Goal: Check status: Check status

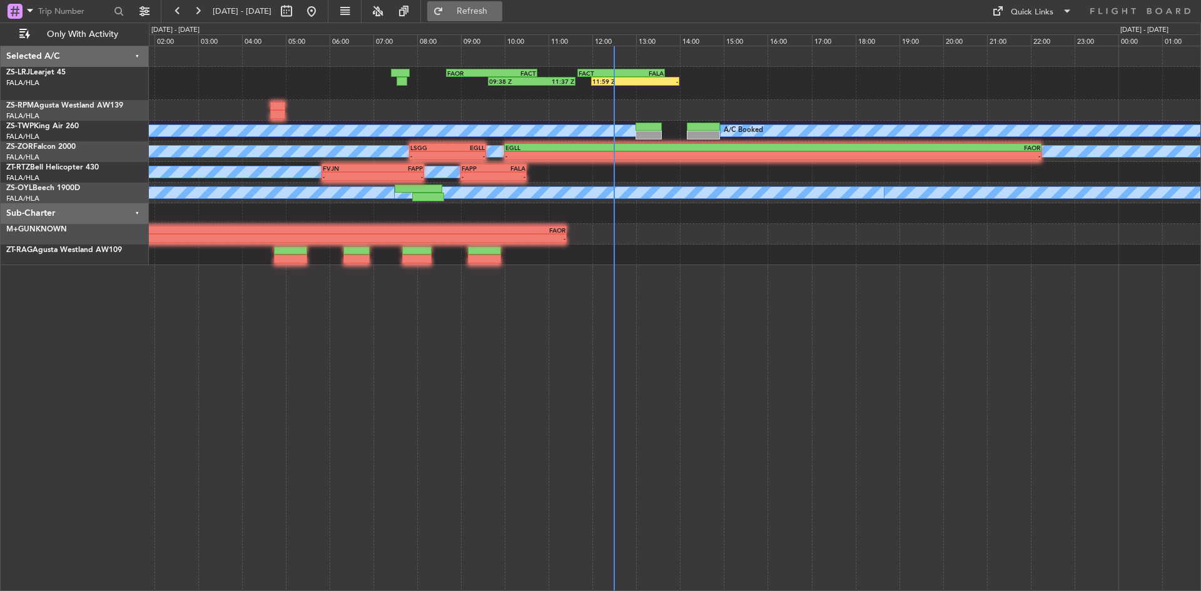
click at [499, 14] on span "Refresh" at bounding box center [472, 11] width 53 height 9
click at [199, 14] on button at bounding box center [198, 11] width 20 height 20
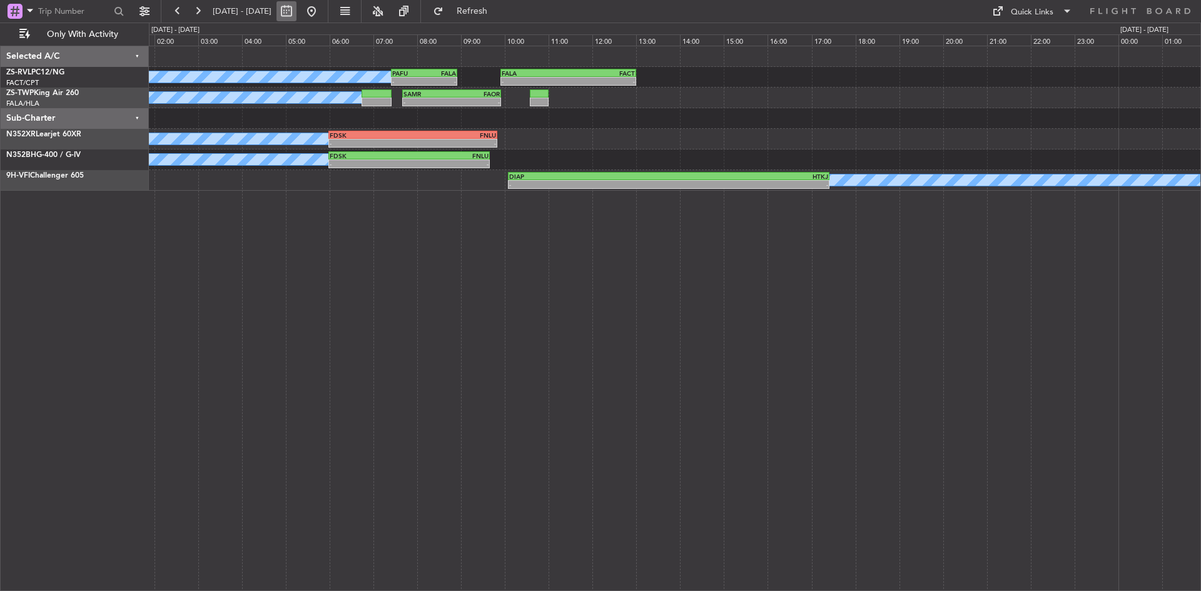
click at [297, 9] on button at bounding box center [286, 11] width 20 height 20
select select "10"
select select "2025"
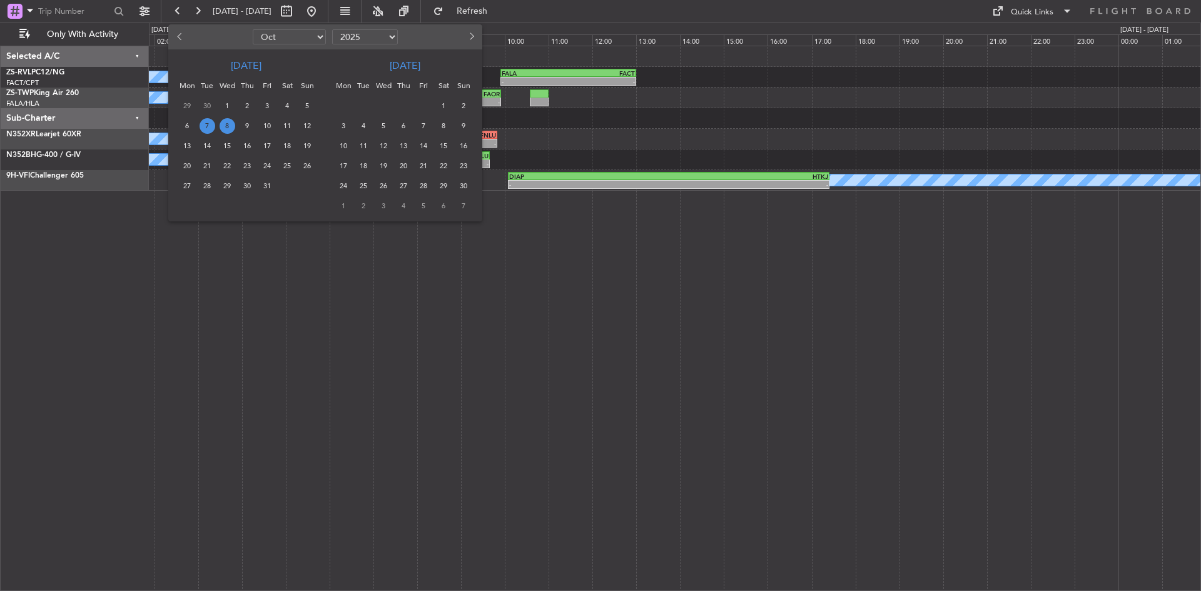
click at [286, 146] on span "18" at bounding box center [288, 146] width 16 height 16
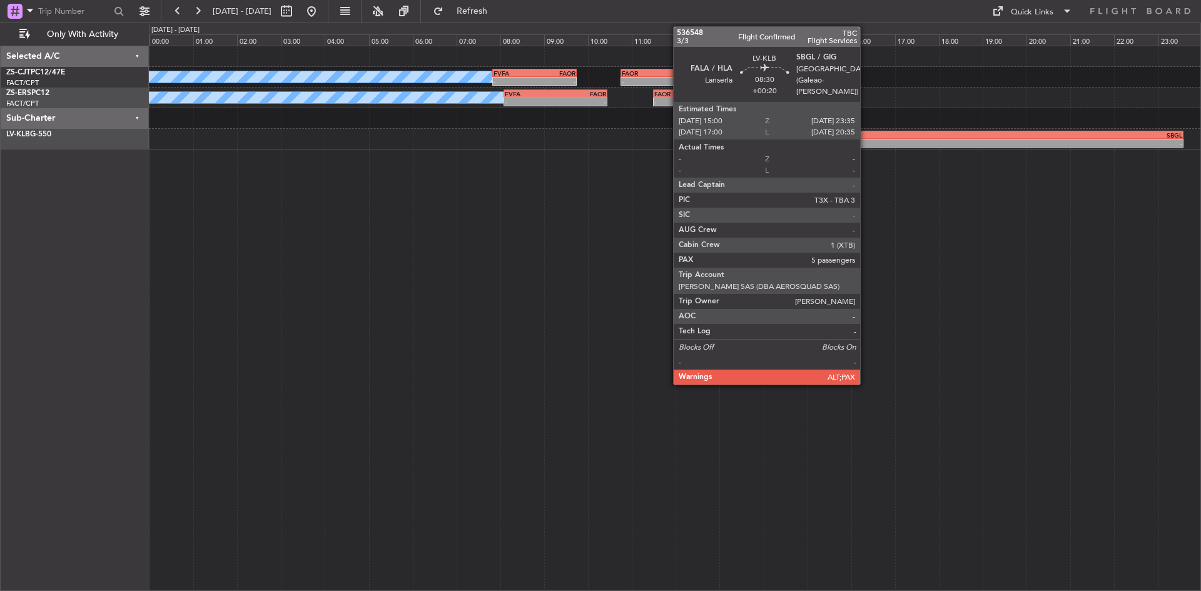
click at [866, 142] on div "-" at bounding box center [901, 143] width 187 height 8
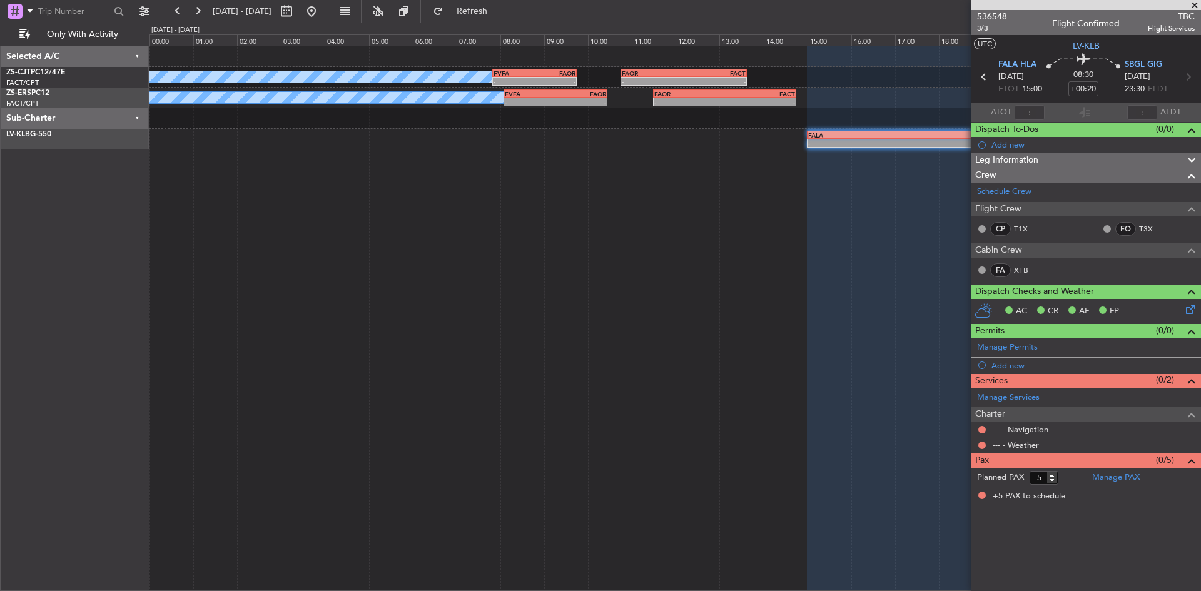
click at [1192, 4] on span at bounding box center [1195, 5] width 13 height 11
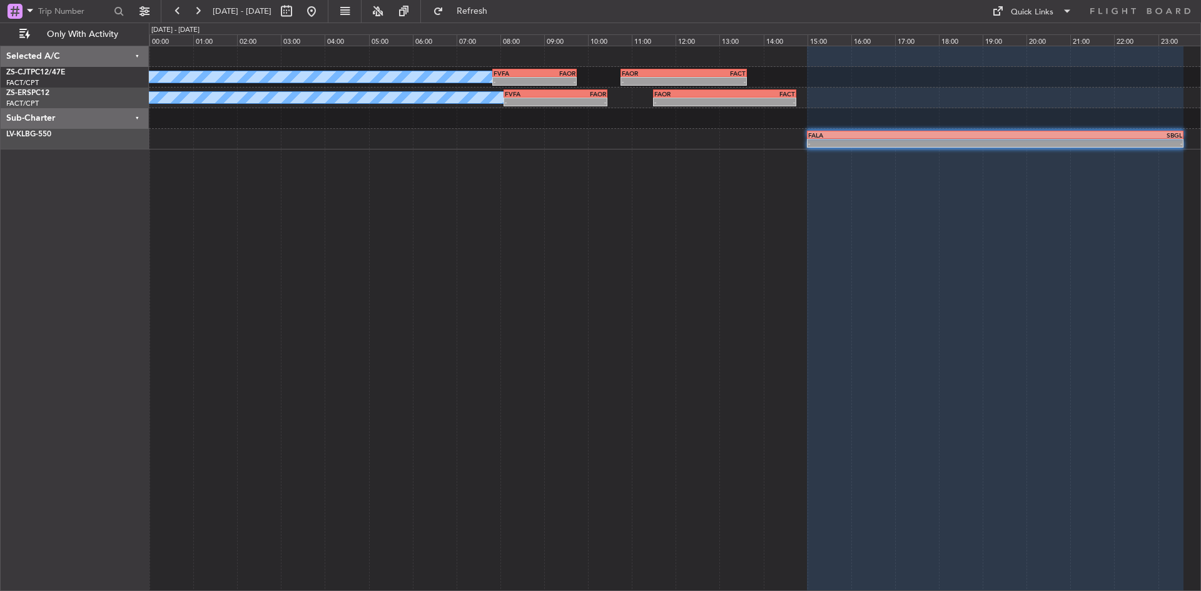
type input "0"
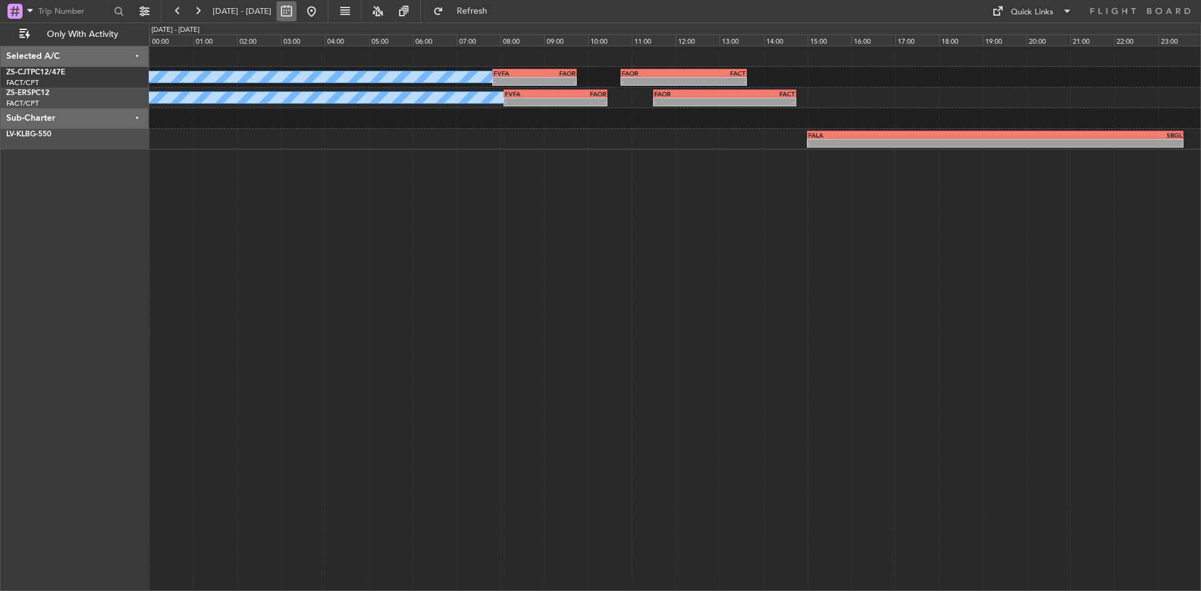
click at [297, 11] on button at bounding box center [286, 11] width 20 height 20
select select "10"
select select "2025"
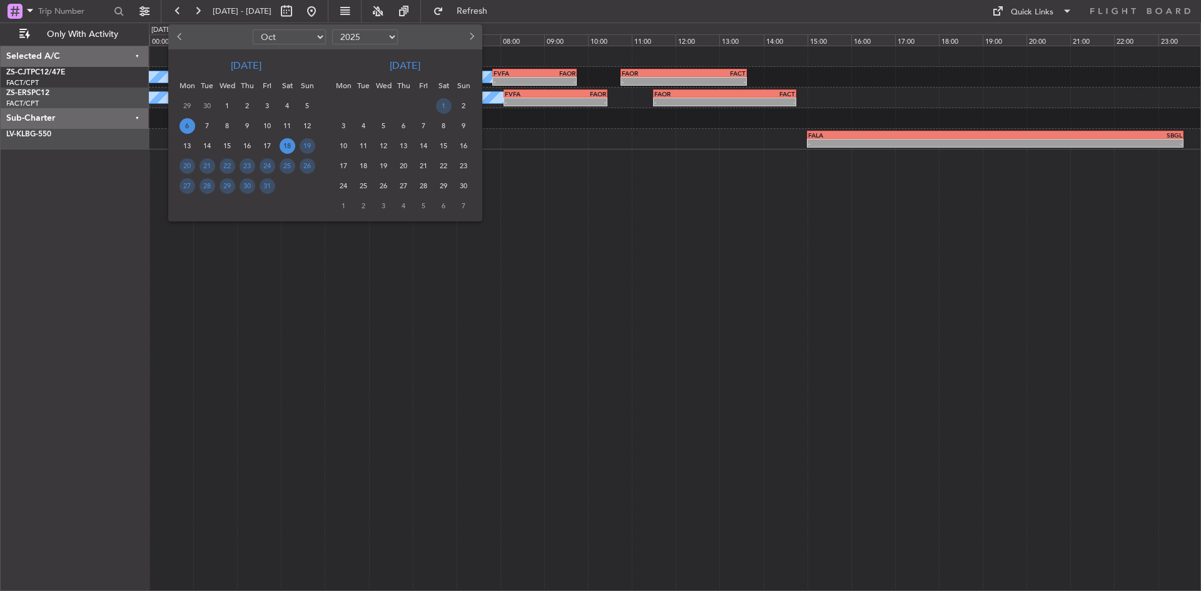
click at [190, 125] on span "6" at bounding box center [188, 126] width 16 height 16
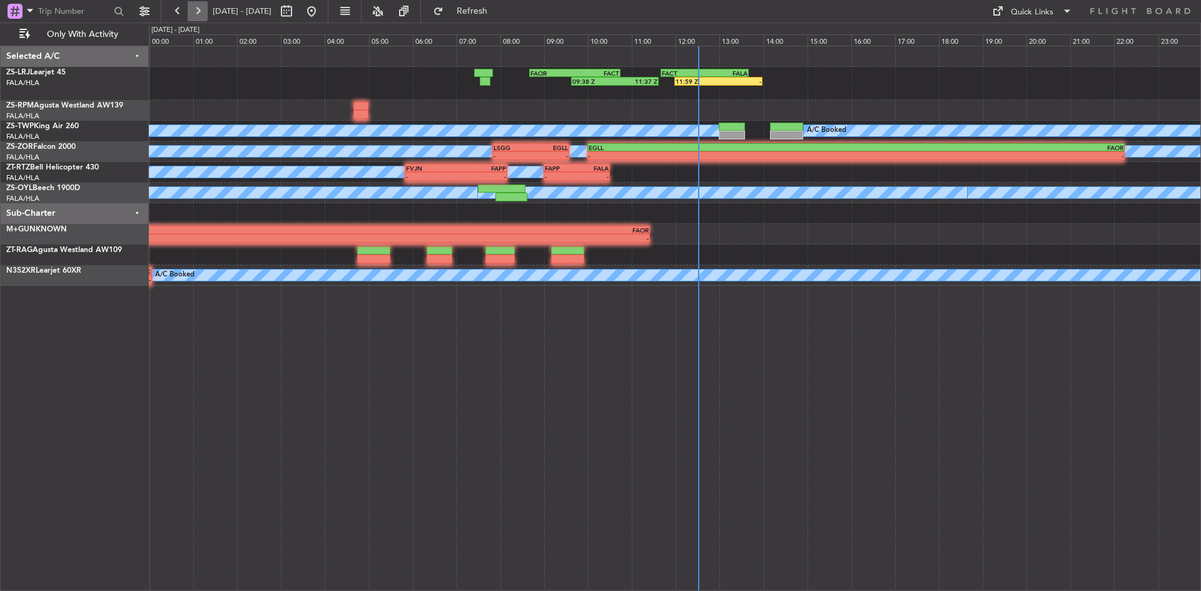
click at [198, 11] on button at bounding box center [198, 11] width 20 height 20
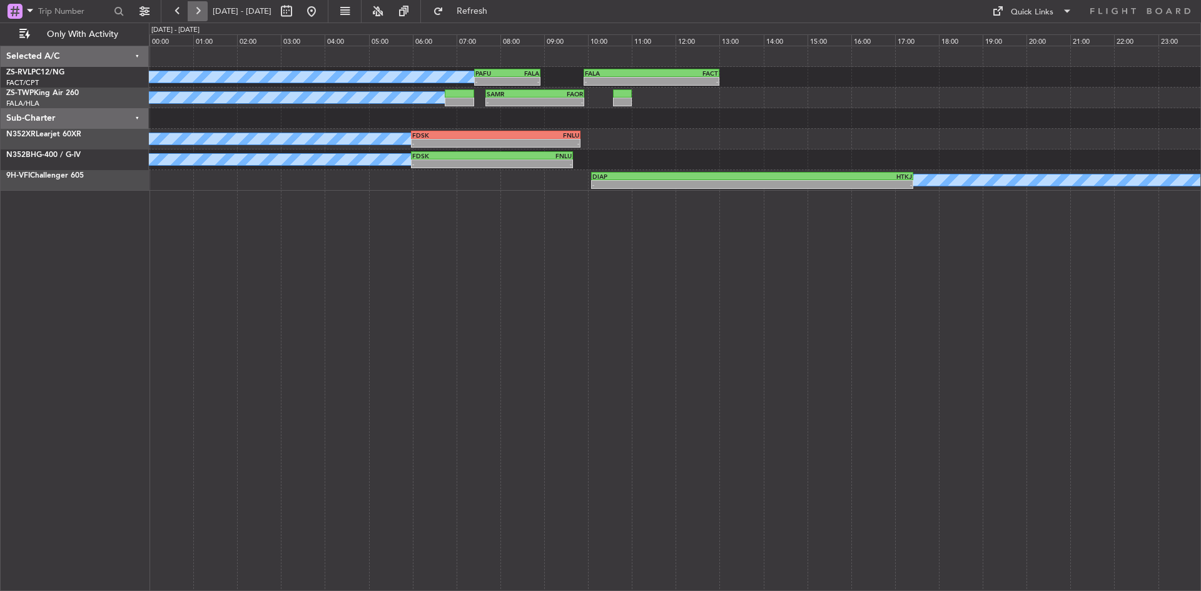
click at [198, 11] on button at bounding box center [198, 11] width 20 height 20
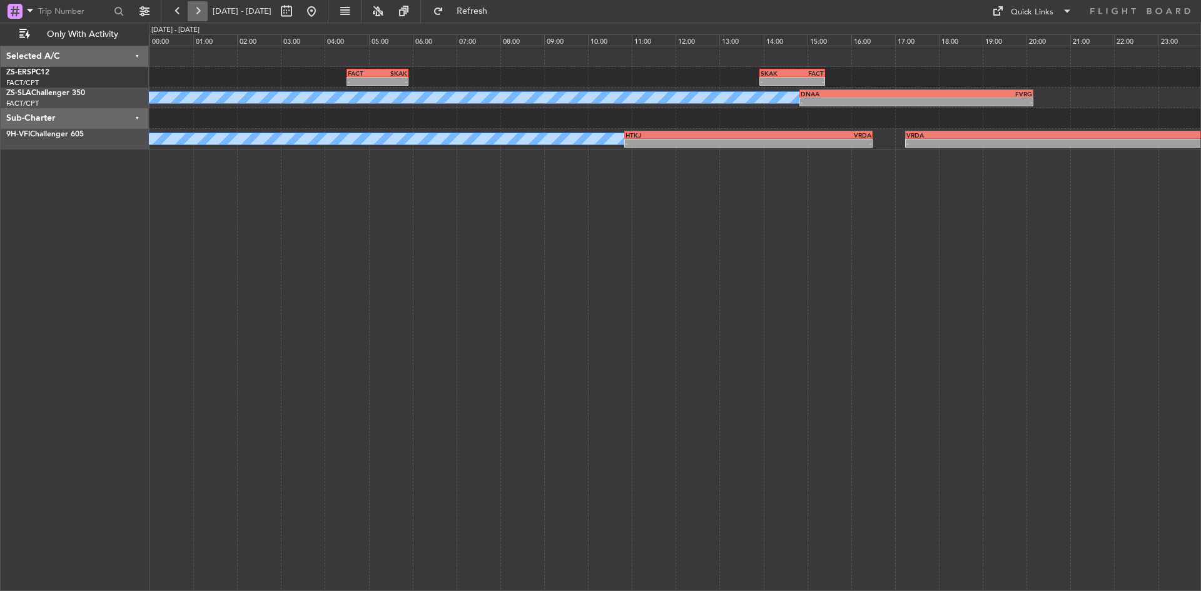
click at [198, 11] on button at bounding box center [198, 11] width 20 height 20
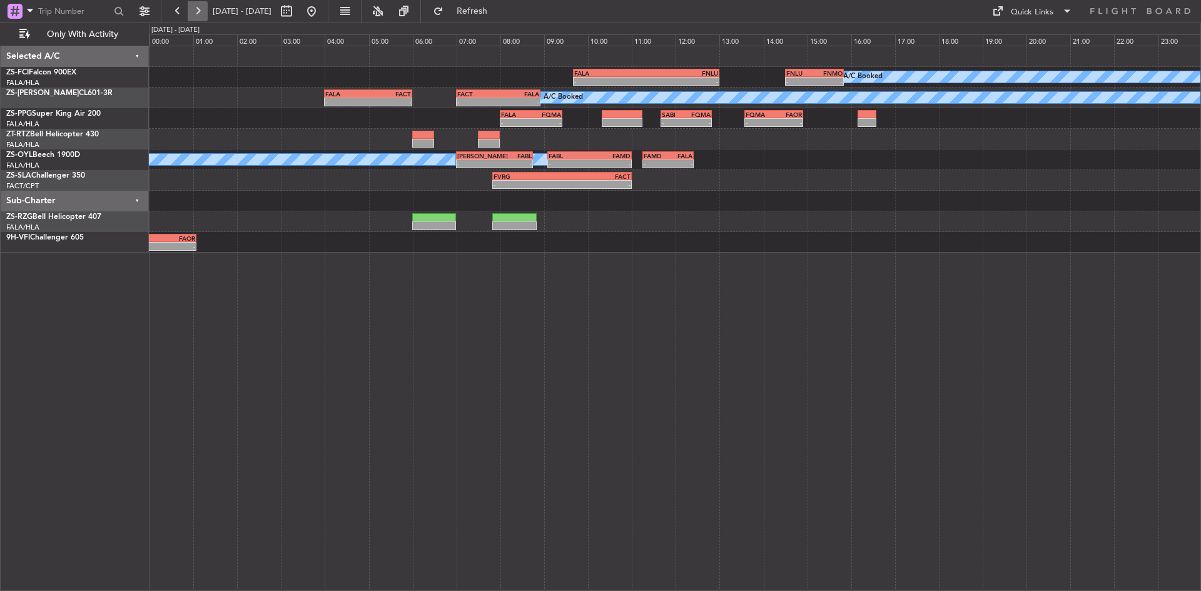
click at [198, 11] on button at bounding box center [198, 11] width 20 height 20
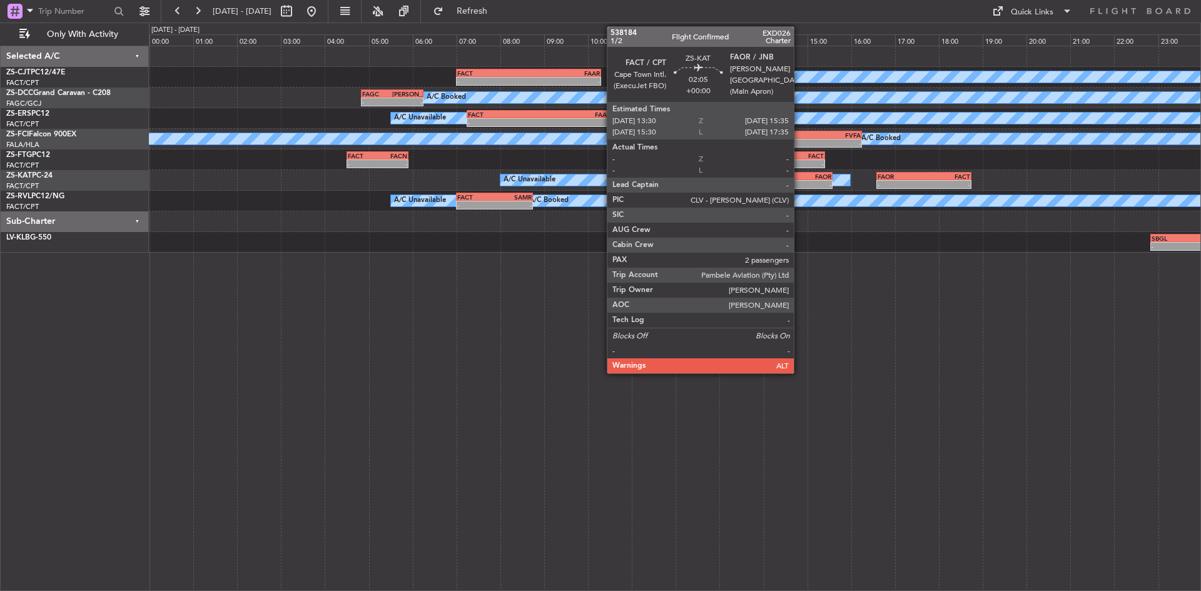
click at [799, 185] on div "-" at bounding box center [809, 185] width 44 height 8
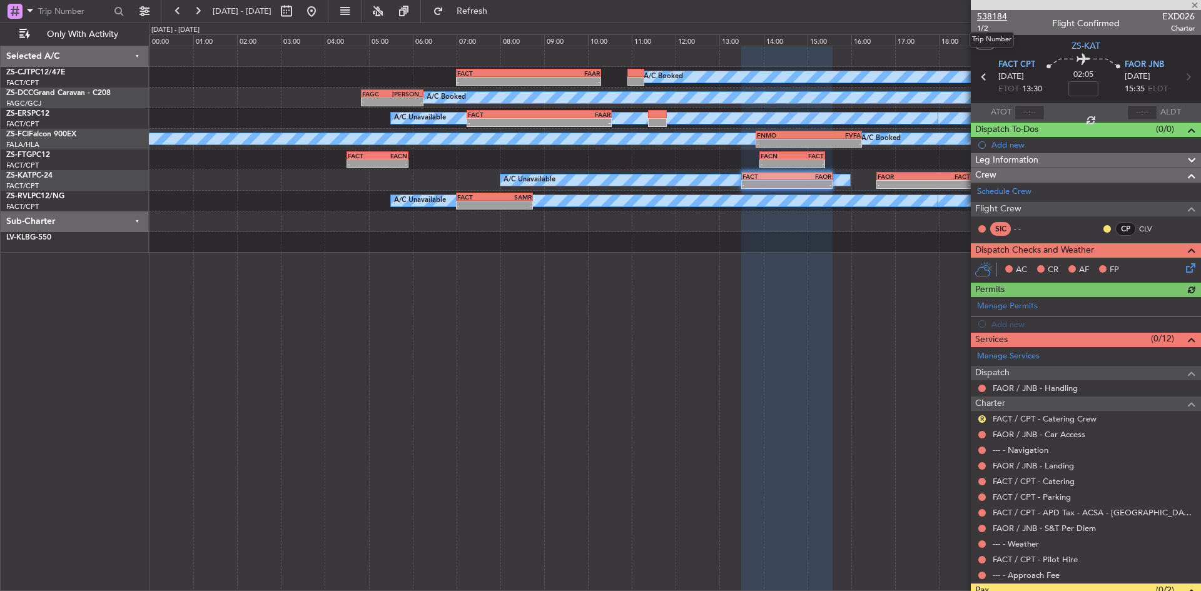
click at [988, 17] on span "538184" at bounding box center [992, 16] width 30 height 13
click at [1192, 4] on span at bounding box center [1195, 5] width 13 height 11
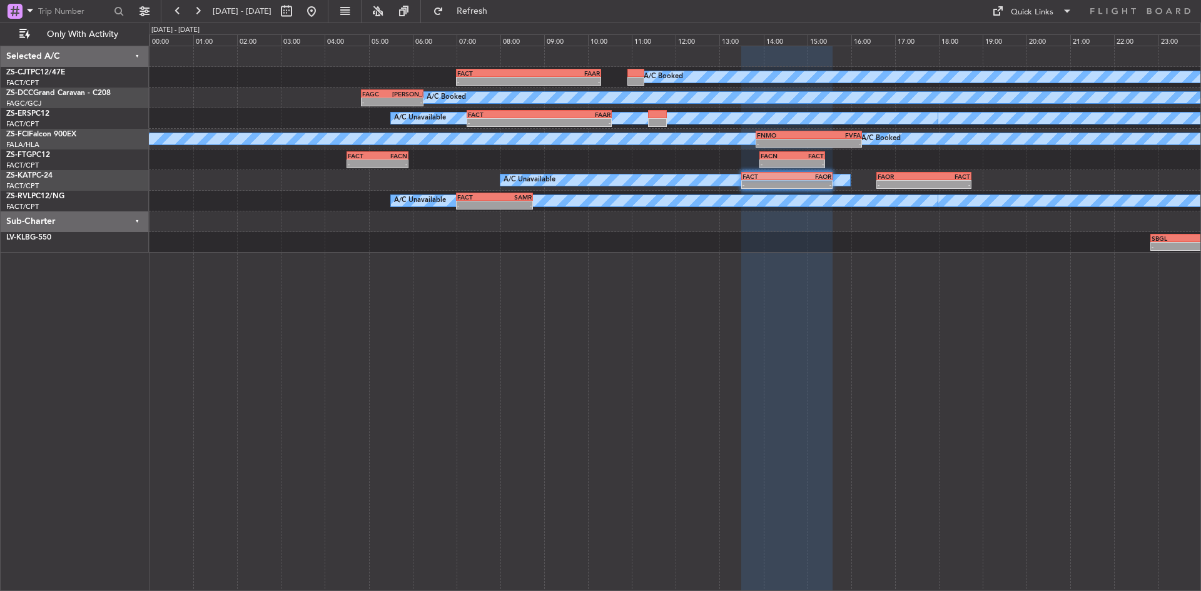
type input "0"
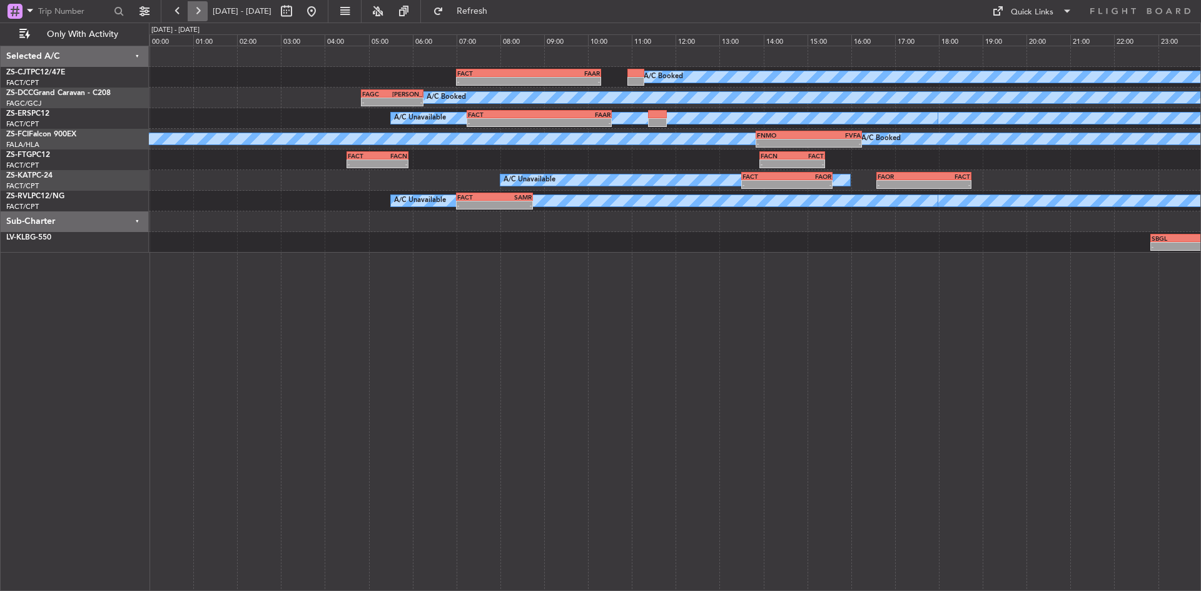
click at [193, 11] on button at bounding box center [198, 11] width 20 height 20
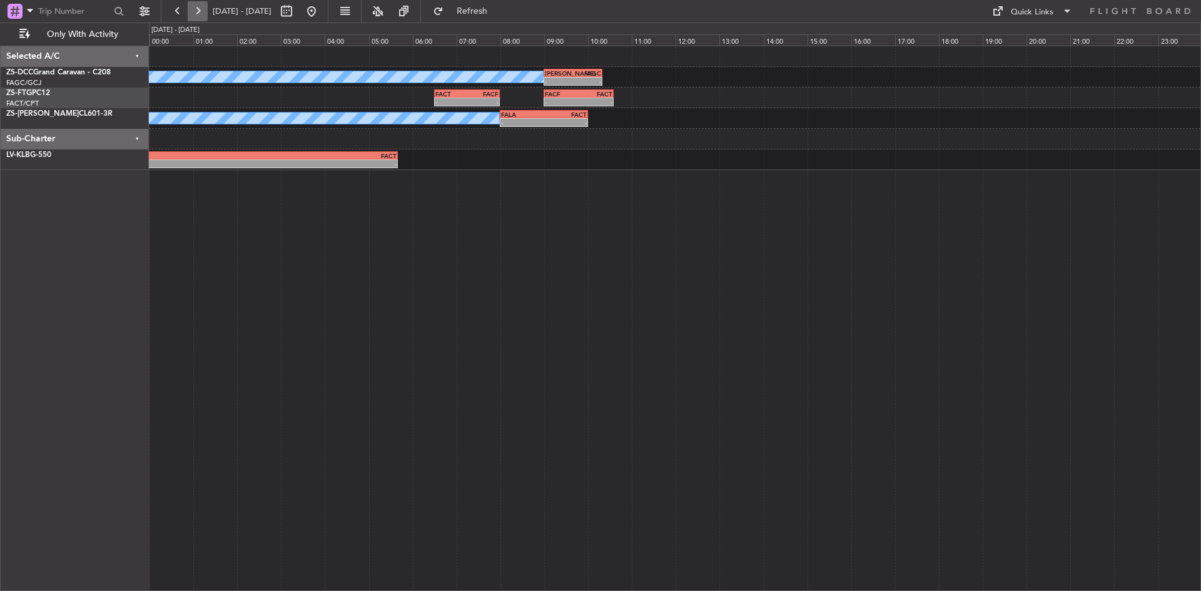
click at [204, 10] on button at bounding box center [198, 11] width 20 height 20
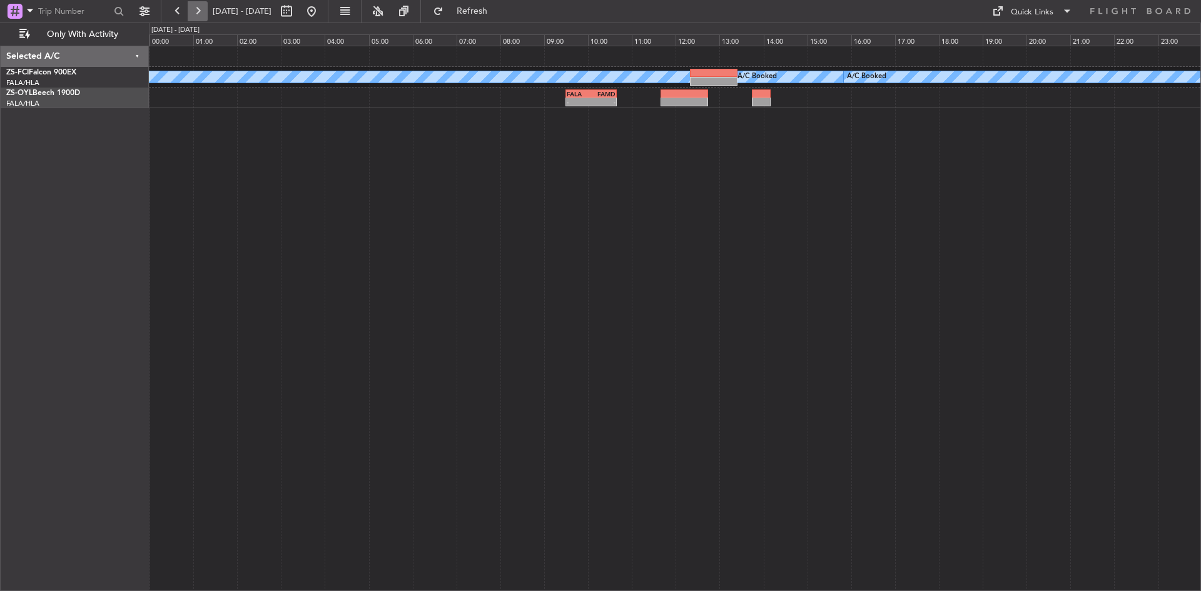
click at [196, 7] on button at bounding box center [198, 11] width 20 height 20
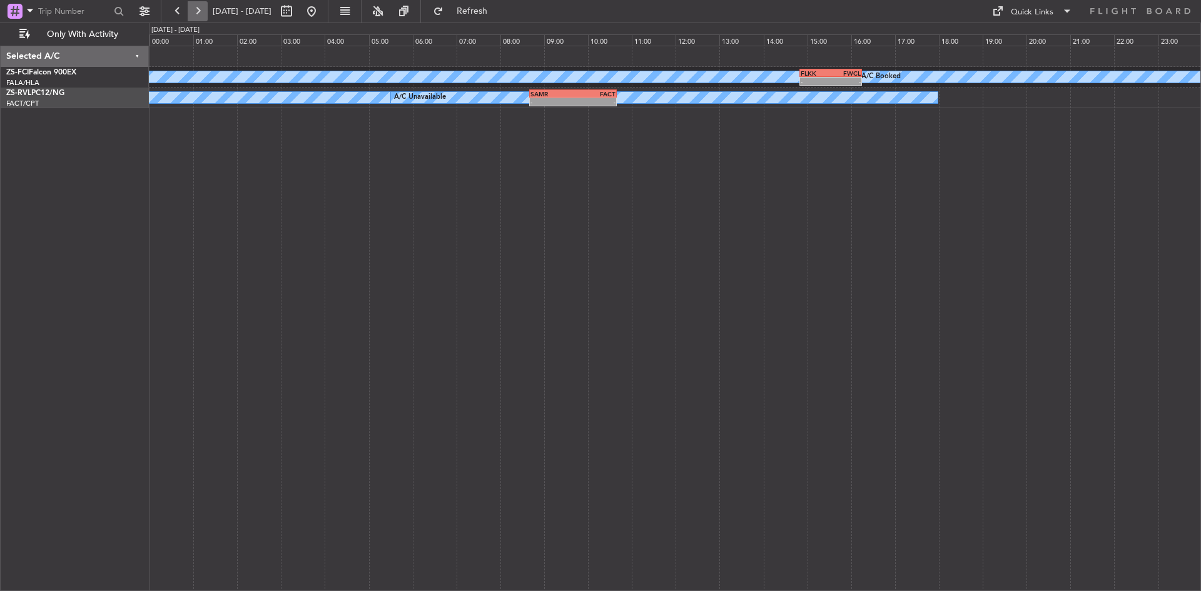
click at [199, 13] on button at bounding box center [198, 11] width 20 height 20
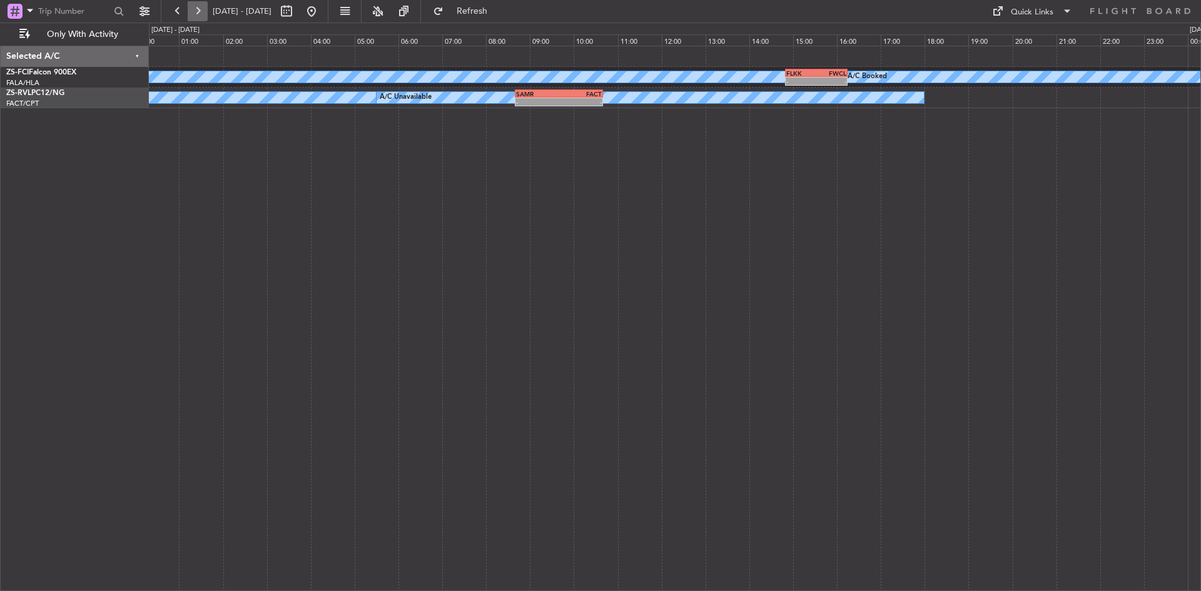
click at [199, 13] on button at bounding box center [198, 11] width 20 height 20
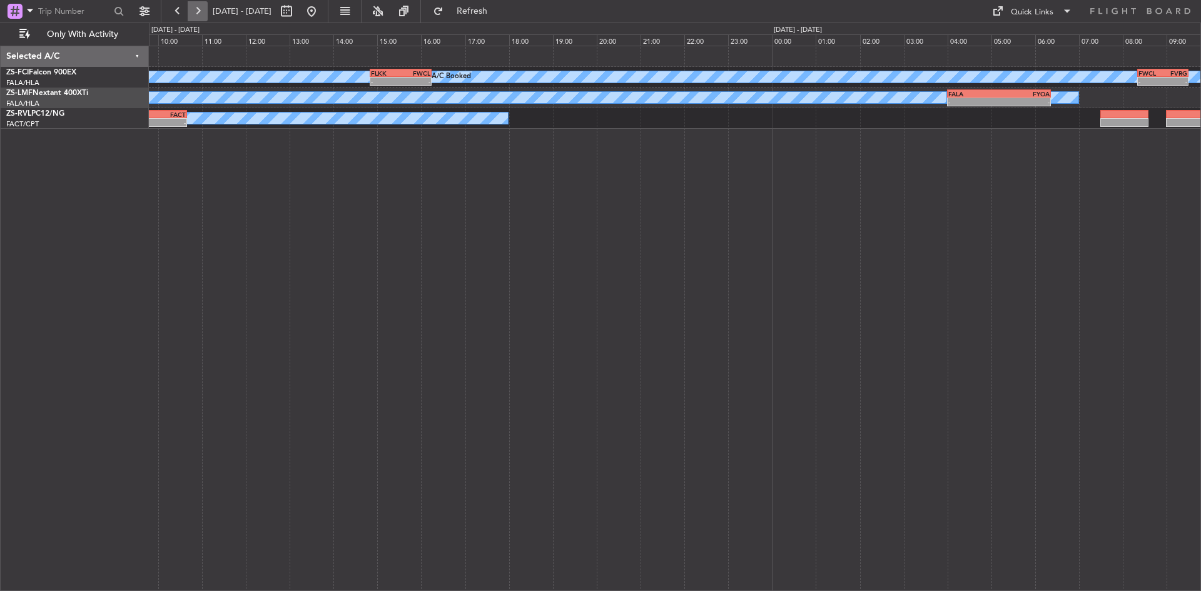
click at [199, 13] on button at bounding box center [198, 11] width 20 height 20
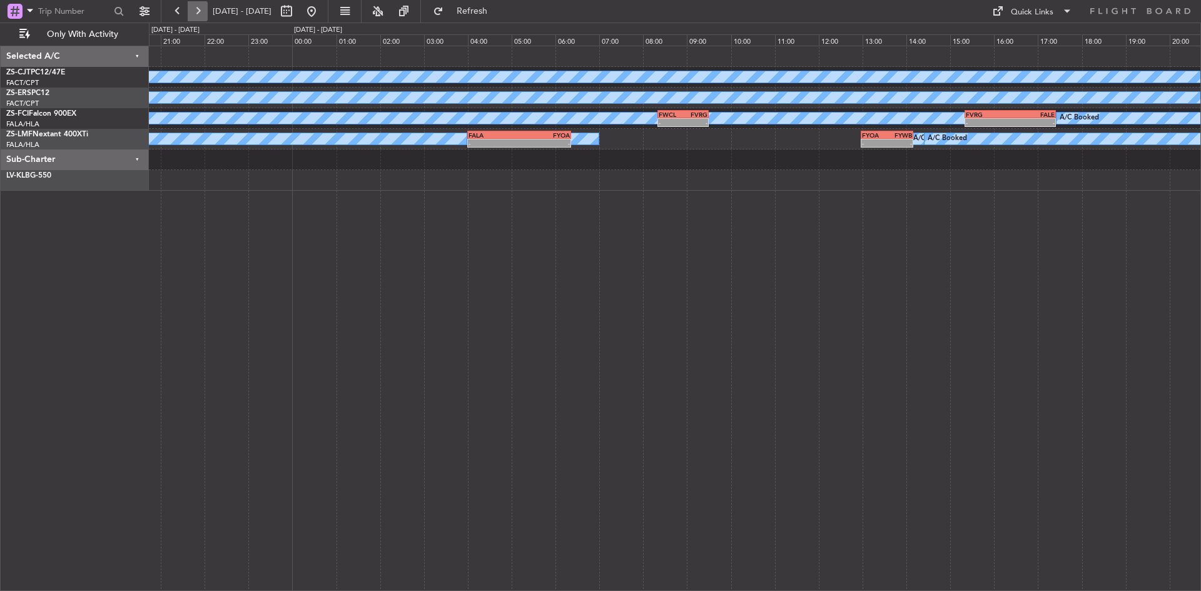
click at [199, 13] on button at bounding box center [198, 11] width 20 height 20
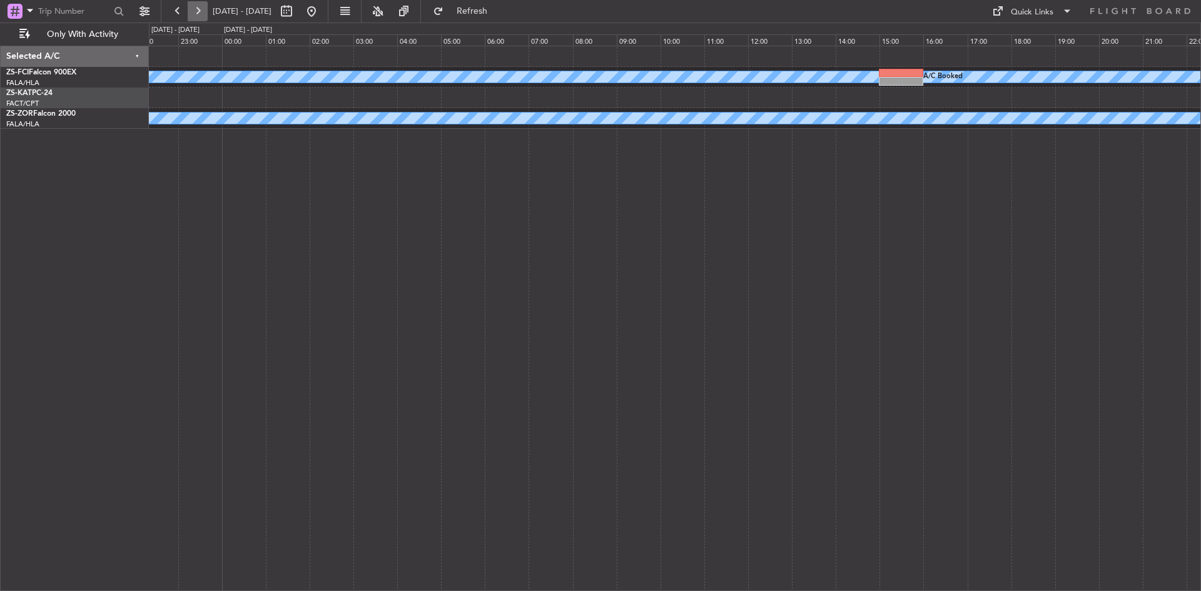
click at [199, 13] on button at bounding box center [198, 11] width 20 height 20
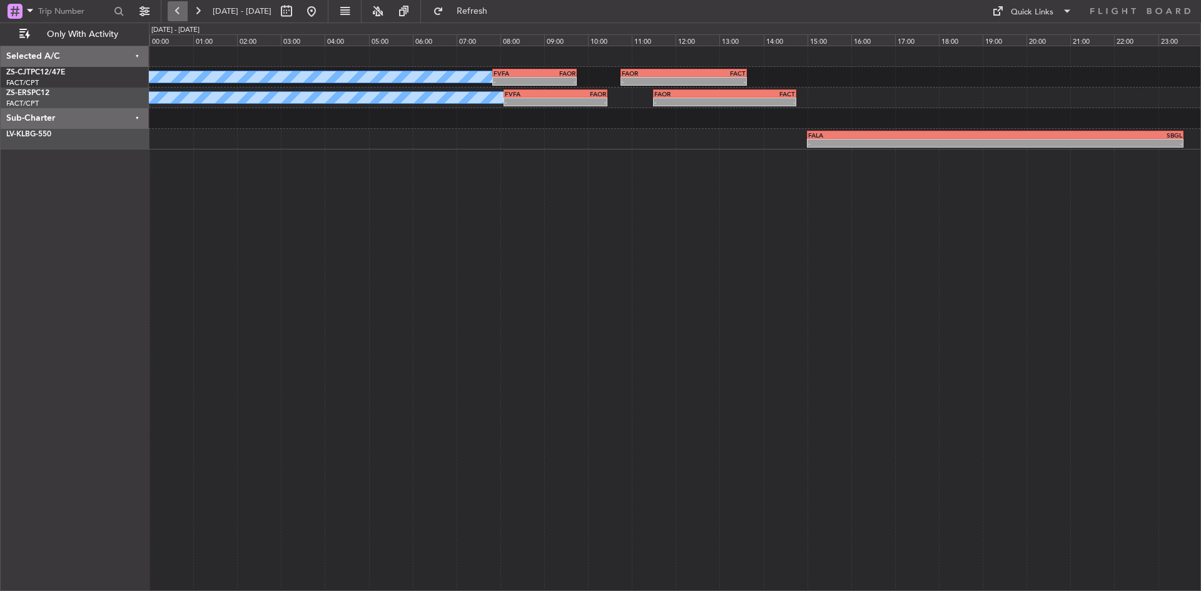
click at [184, 14] on button at bounding box center [178, 11] width 20 height 20
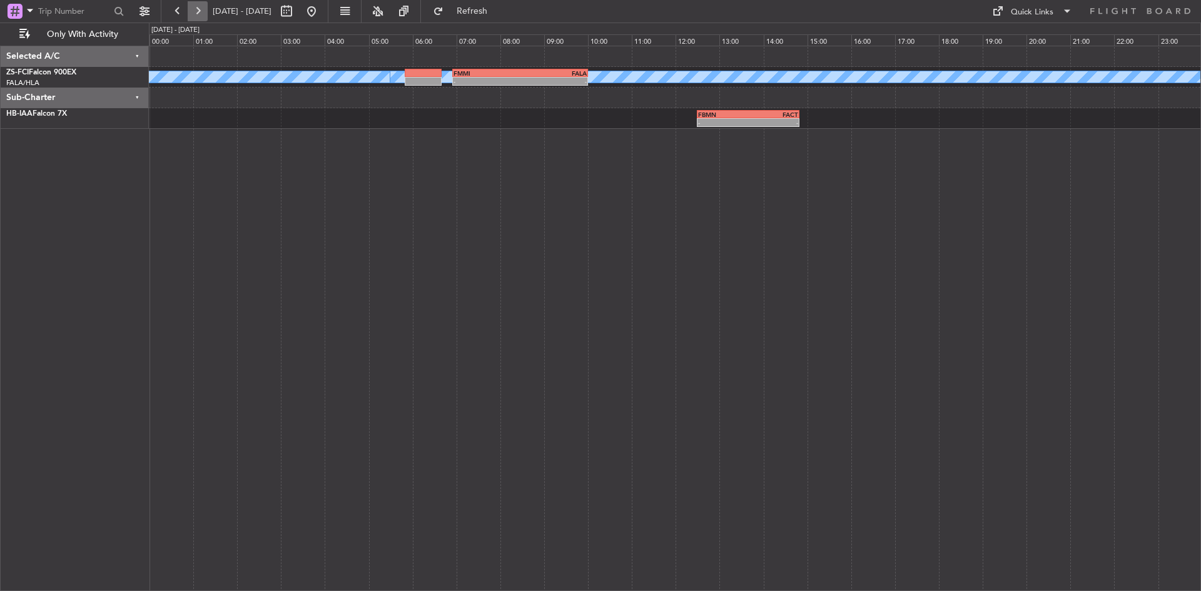
click at [203, 7] on button at bounding box center [198, 11] width 20 height 20
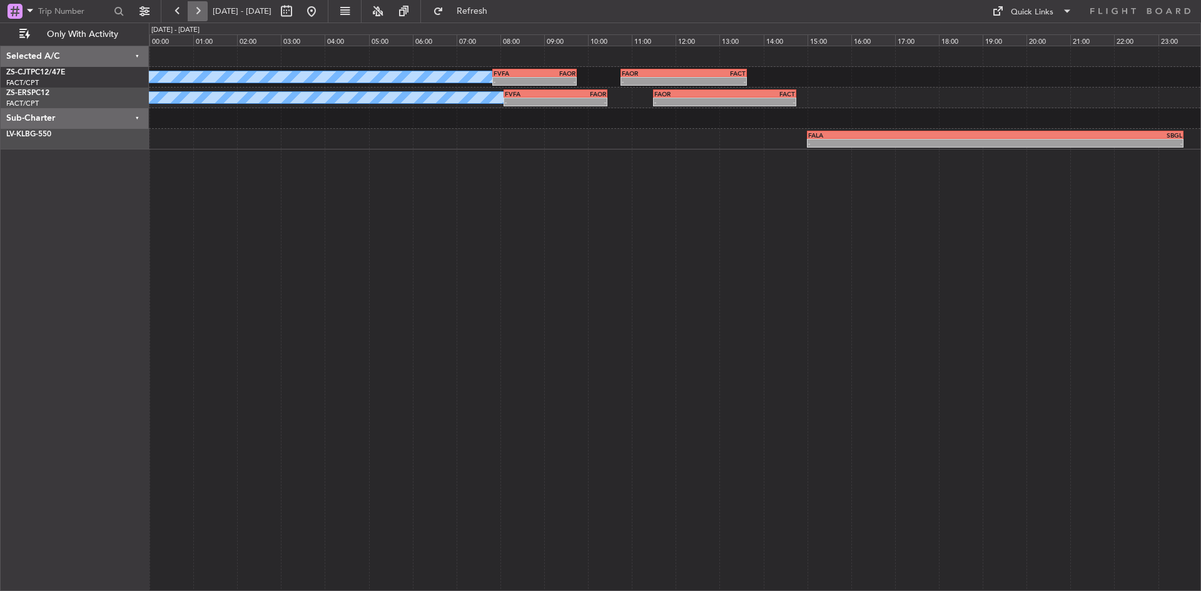
click at [203, 7] on button at bounding box center [198, 11] width 20 height 20
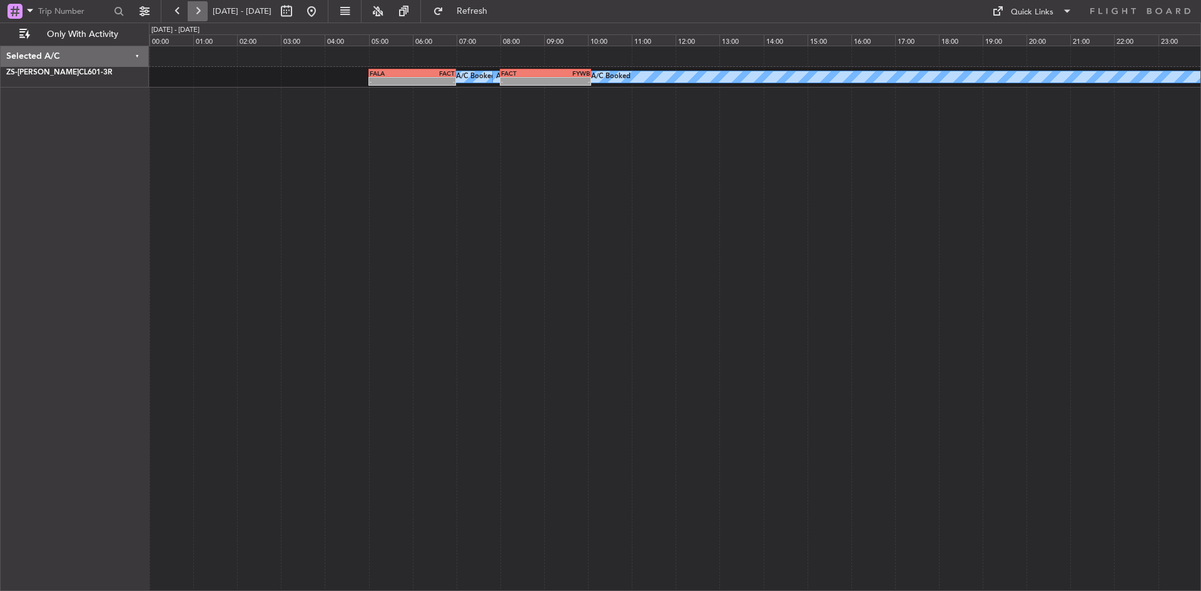
click at [203, 16] on button at bounding box center [198, 11] width 20 height 20
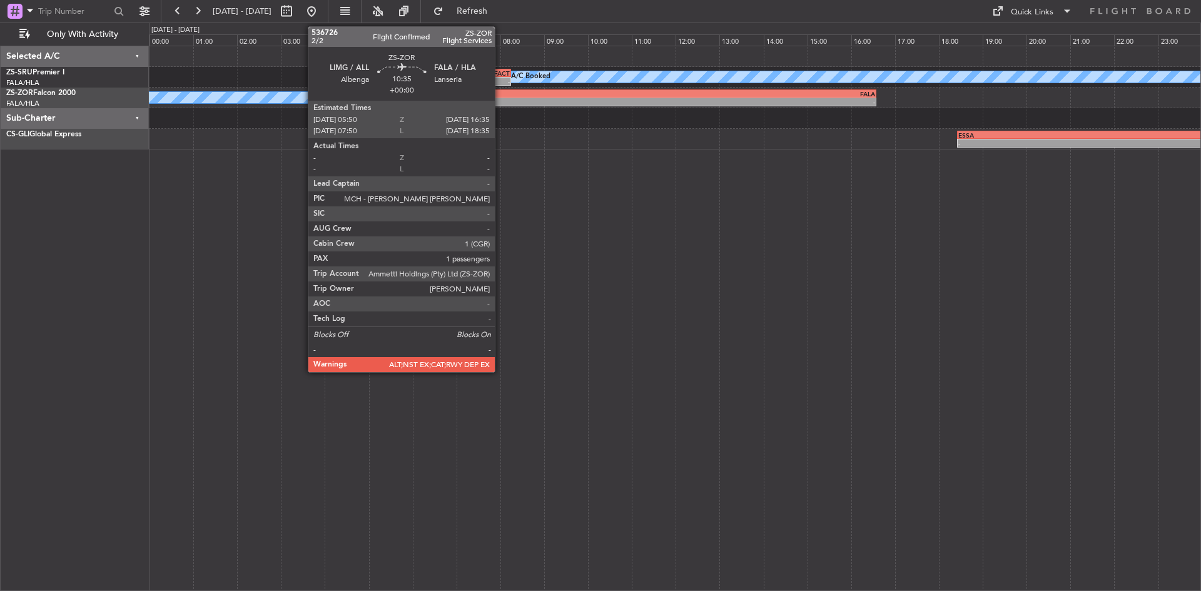
click at [500, 98] on div "- -" at bounding box center [641, 102] width 472 height 9
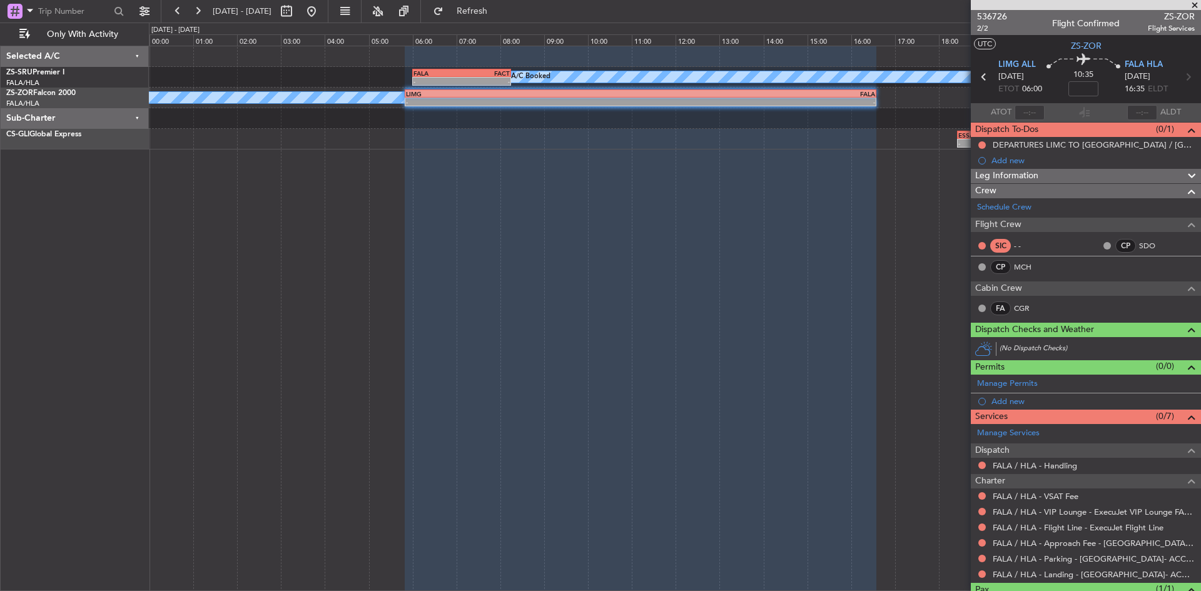
click at [1195, 3] on span at bounding box center [1195, 5] width 13 height 11
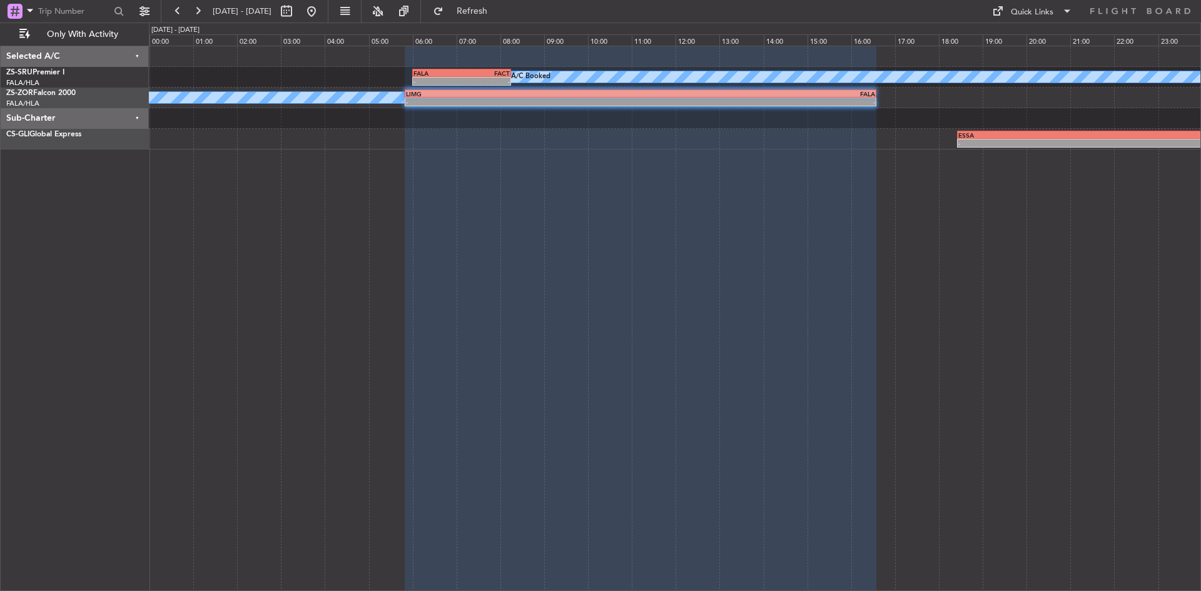
type input "0"
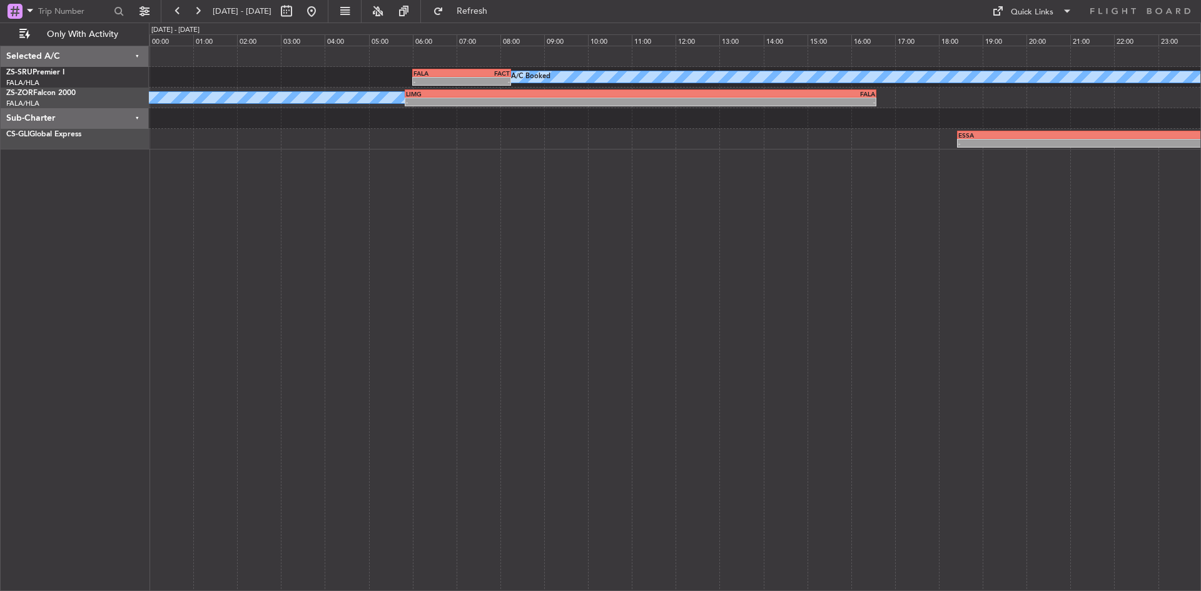
click at [322, 13] on div at bounding box center [298, 11] width 45 height 20
click at [322, 3] on button at bounding box center [312, 11] width 20 height 20
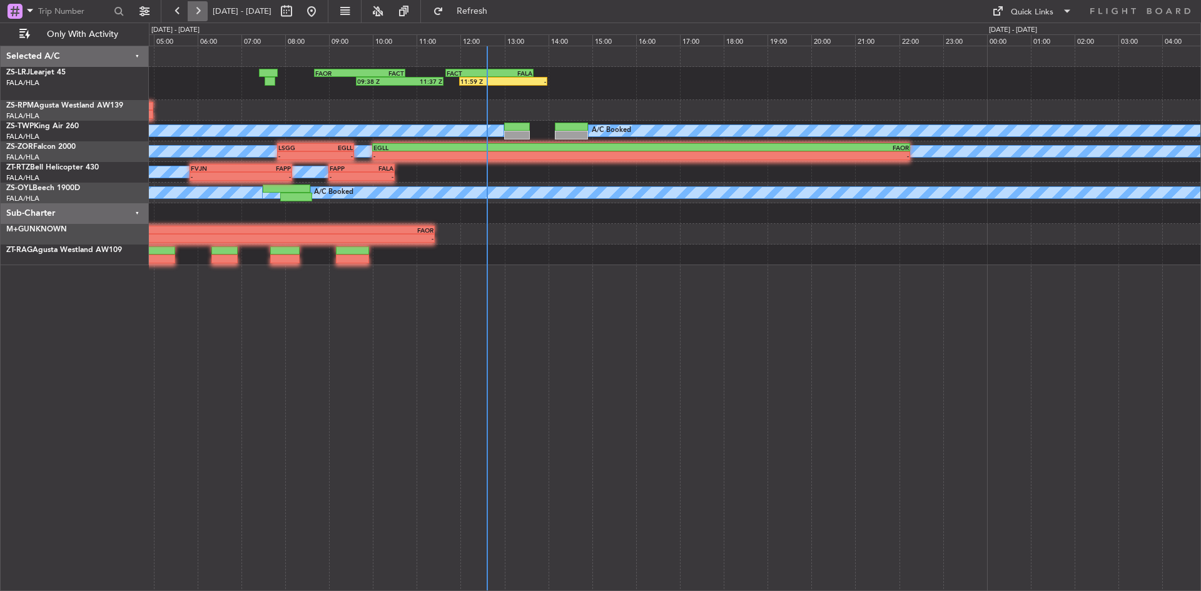
click at [190, 14] on button at bounding box center [198, 11] width 20 height 20
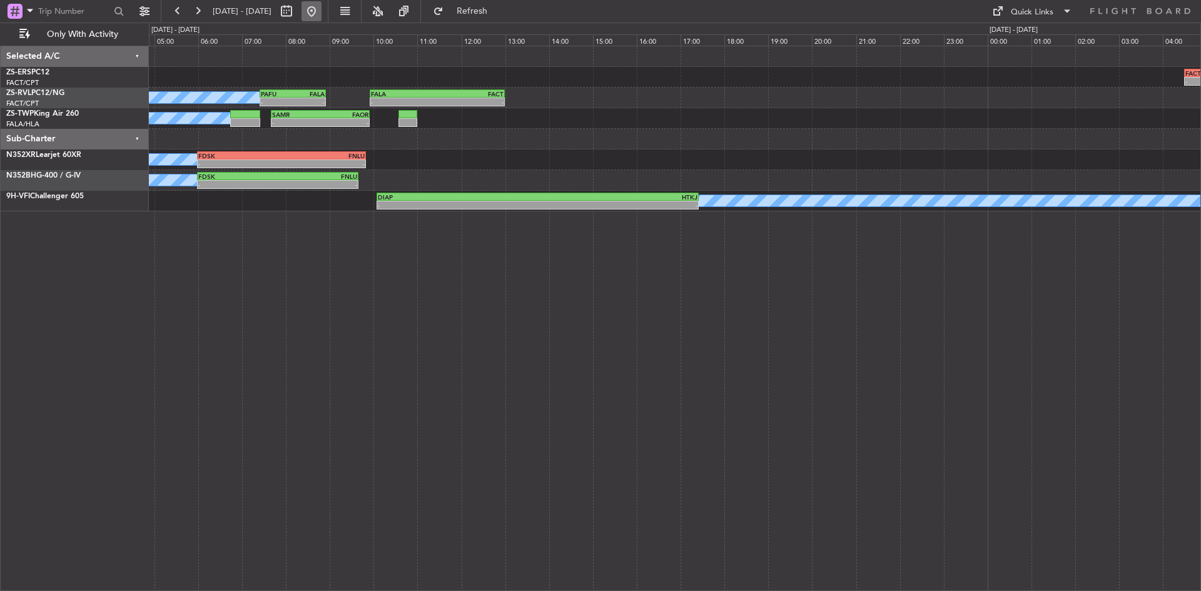
click at [322, 9] on button at bounding box center [312, 11] width 20 height 20
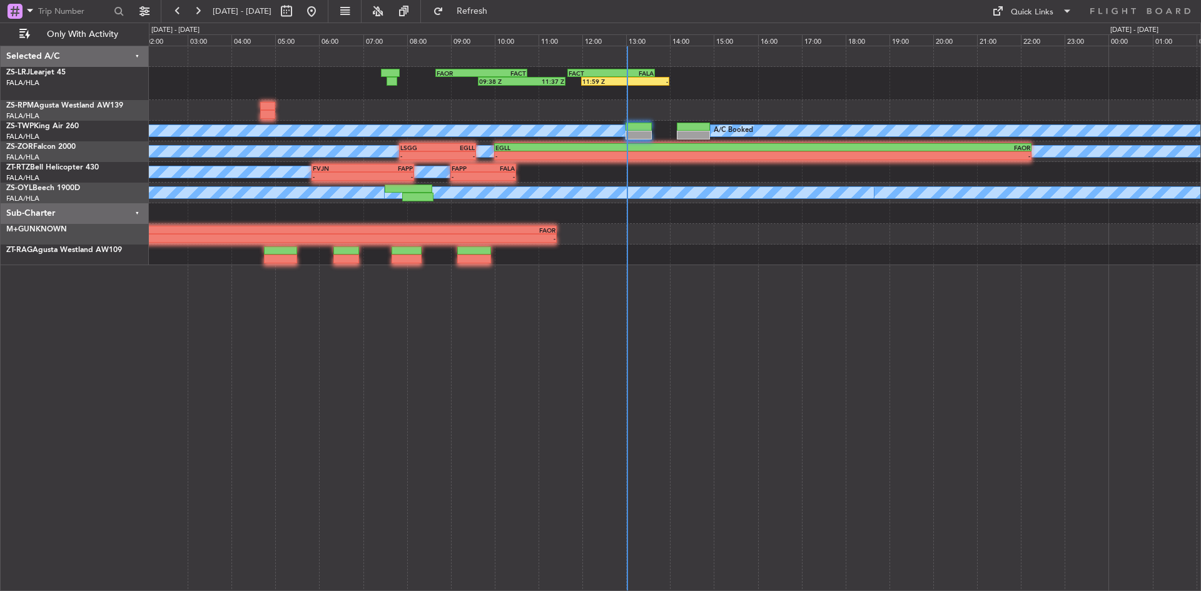
click at [629, 297] on div "11:59 Z - FACT 11:40 Z FALA 13:40 Z FAOR 08:40 Z FACT 10:45 Z 09:38 Z 11:37 Z A…" at bounding box center [675, 318] width 1052 height 545
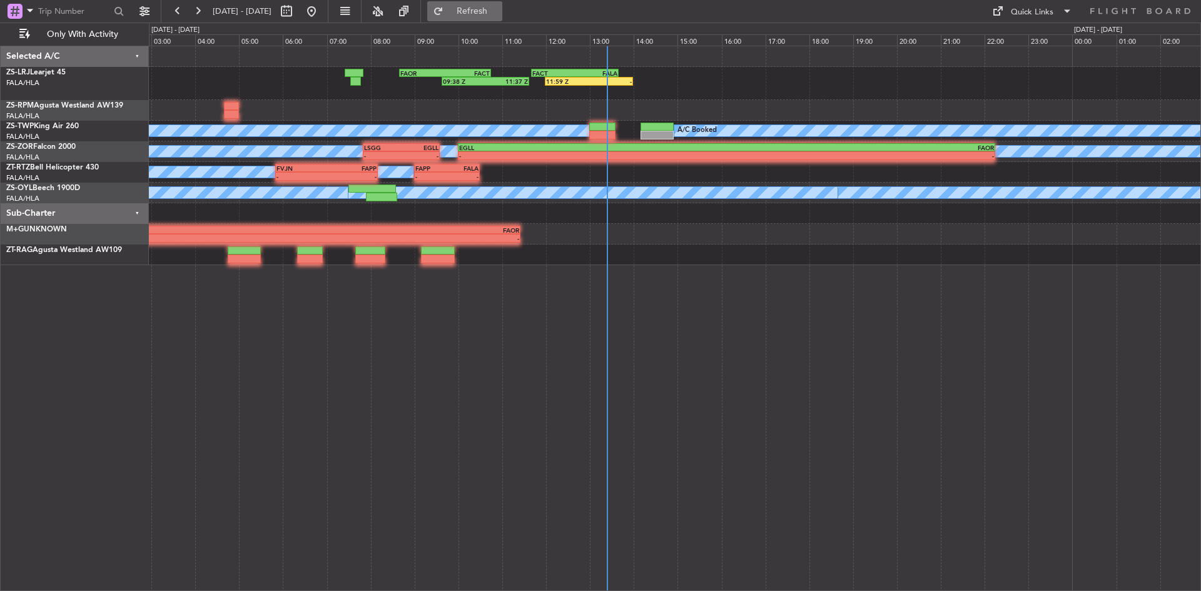
click at [494, 15] on span "Refresh" at bounding box center [472, 11] width 53 height 9
click at [597, 86] on div "09:38 Z 11:37 Z FAOR 08:40 Z FACT 10:45 Z 11:59 Z - FACT 11:40 Z FALA 13:40 Z" at bounding box center [675, 83] width 1052 height 33
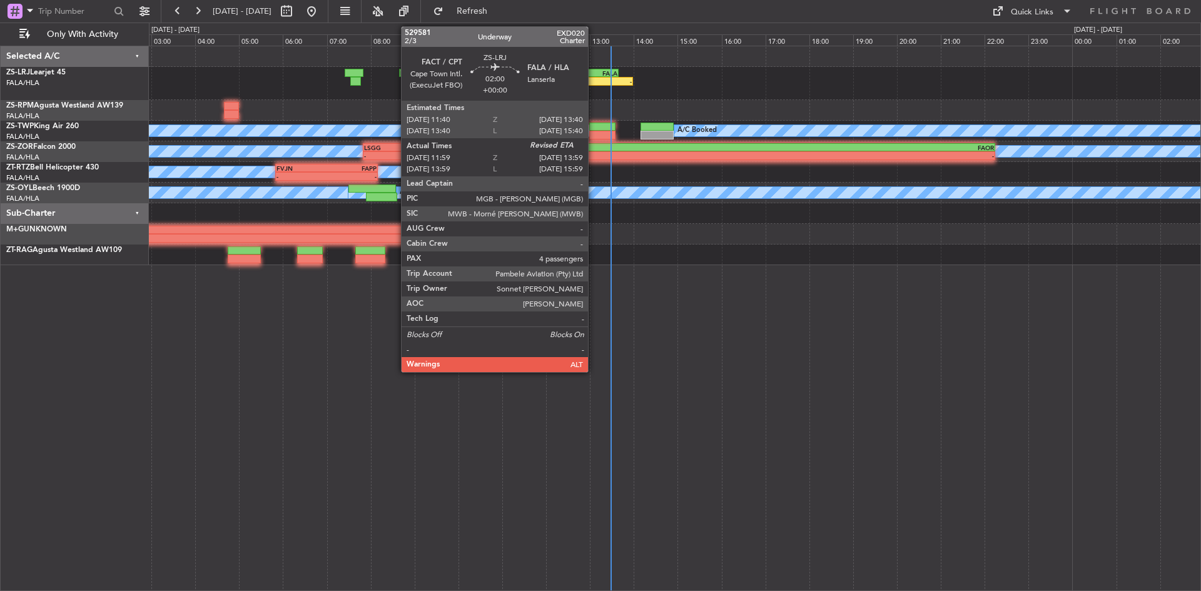
click at [594, 78] on div "-" at bounding box center [610, 82] width 43 height 8
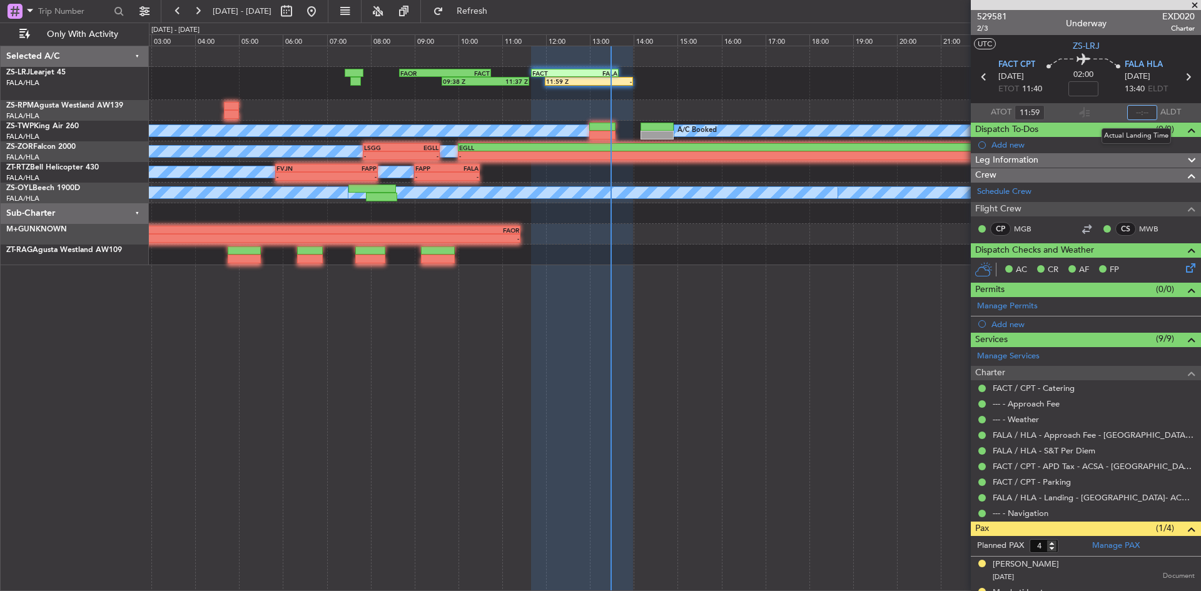
click at [1137, 109] on input "text" at bounding box center [1142, 112] width 30 height 15
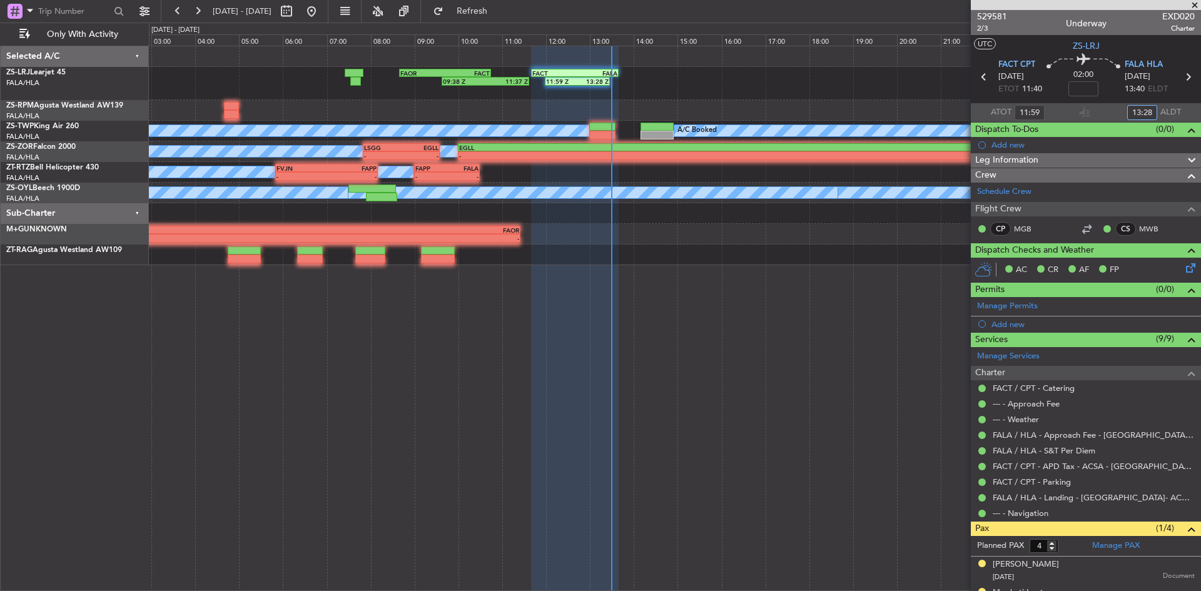
type input "13:28"
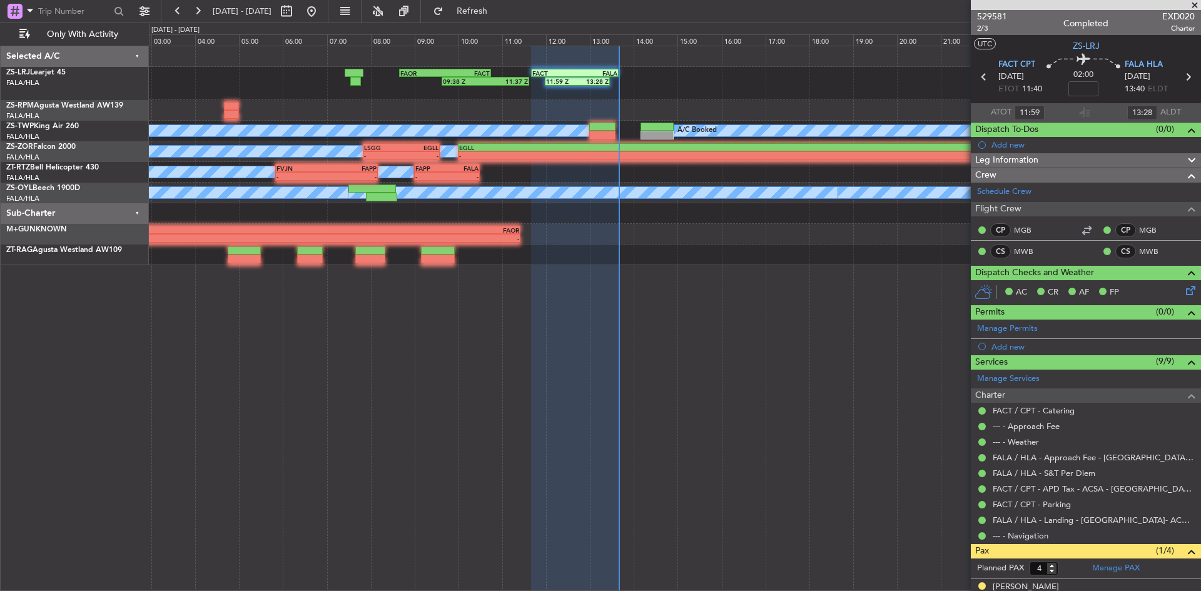
click at [1198, 0] on span at bounding box center [1195, 5] width 13 height 11
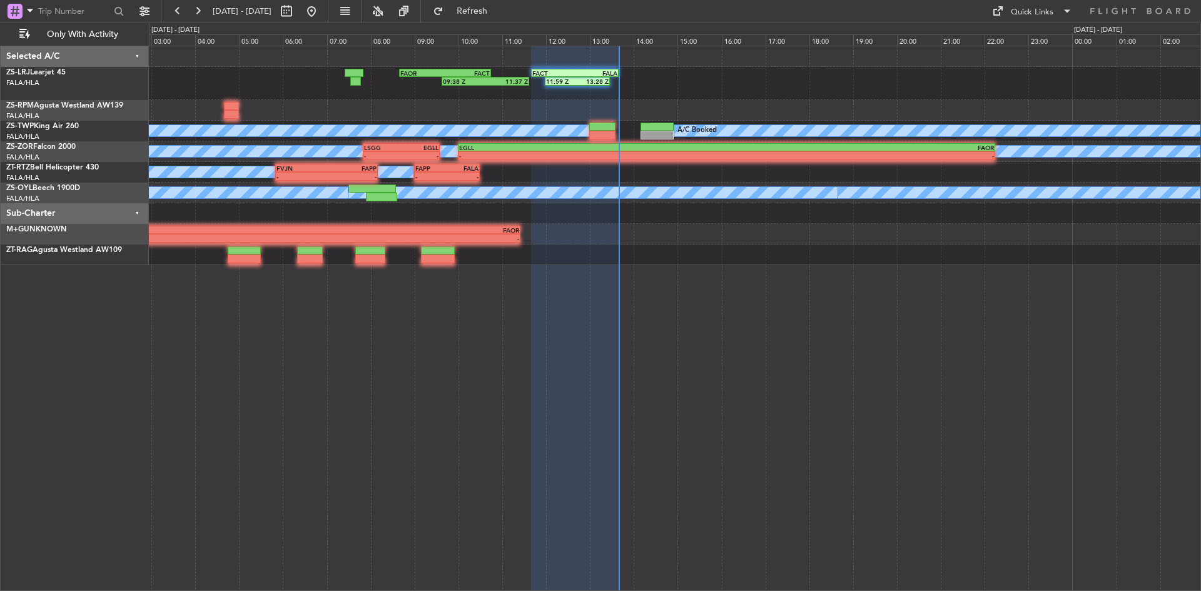
type input "0"
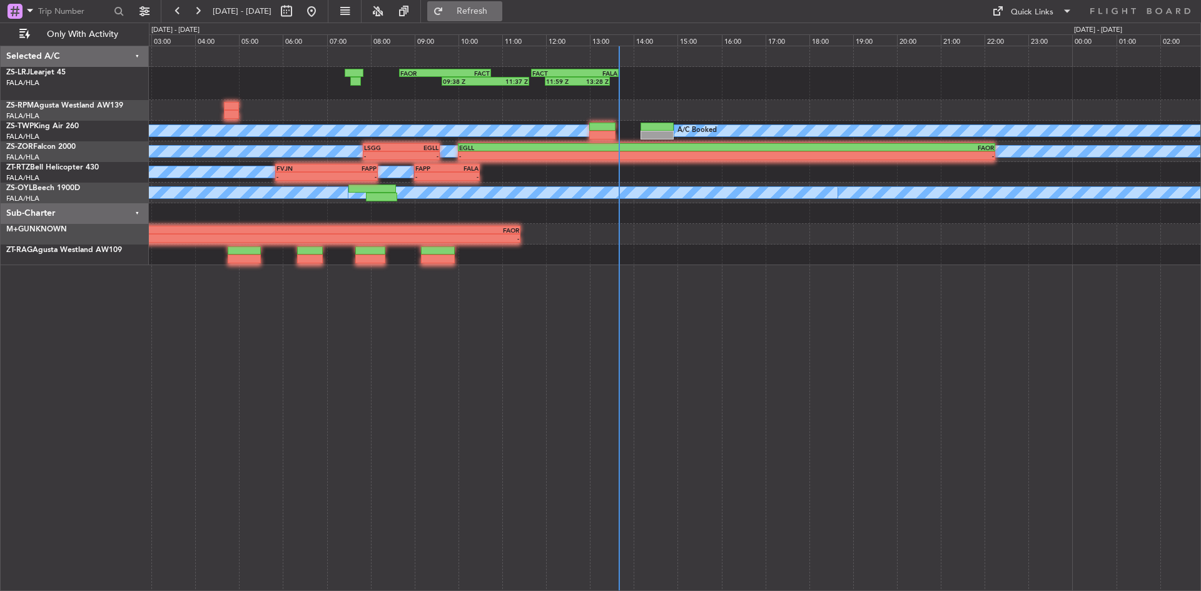
click at [490, 16] on button "Refresh" at bounding box center [464, 11] width 75 height 20
click at [193, 7] on button at bounding box center [198, 11] width 20 height 20
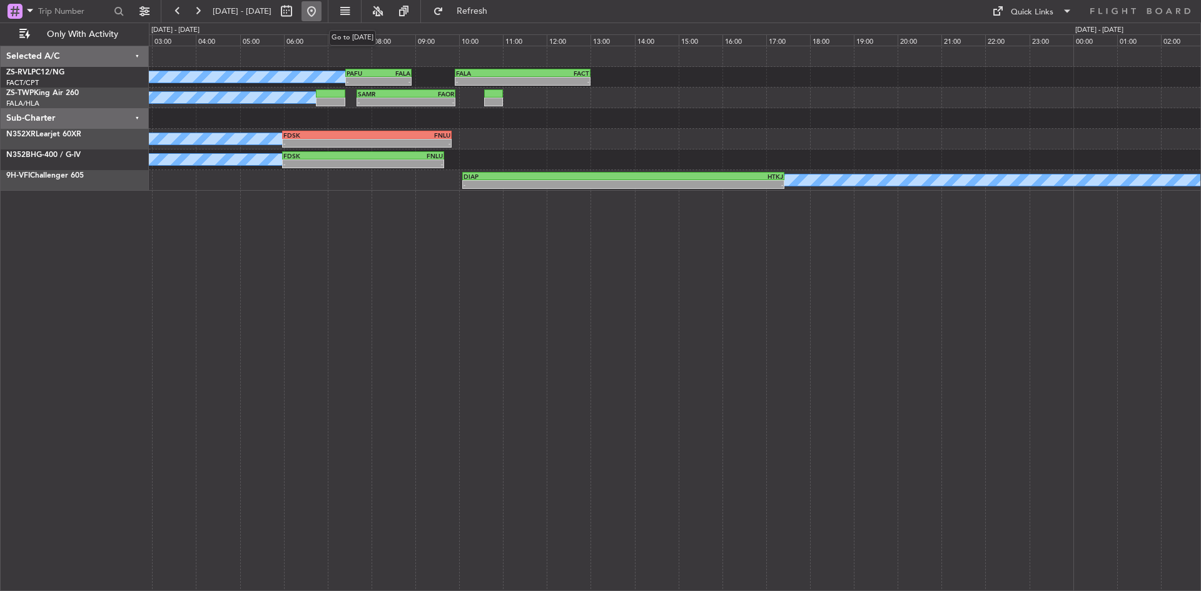
click at [322, 9] on button at bounding box center [312, 11] width 20 height 20
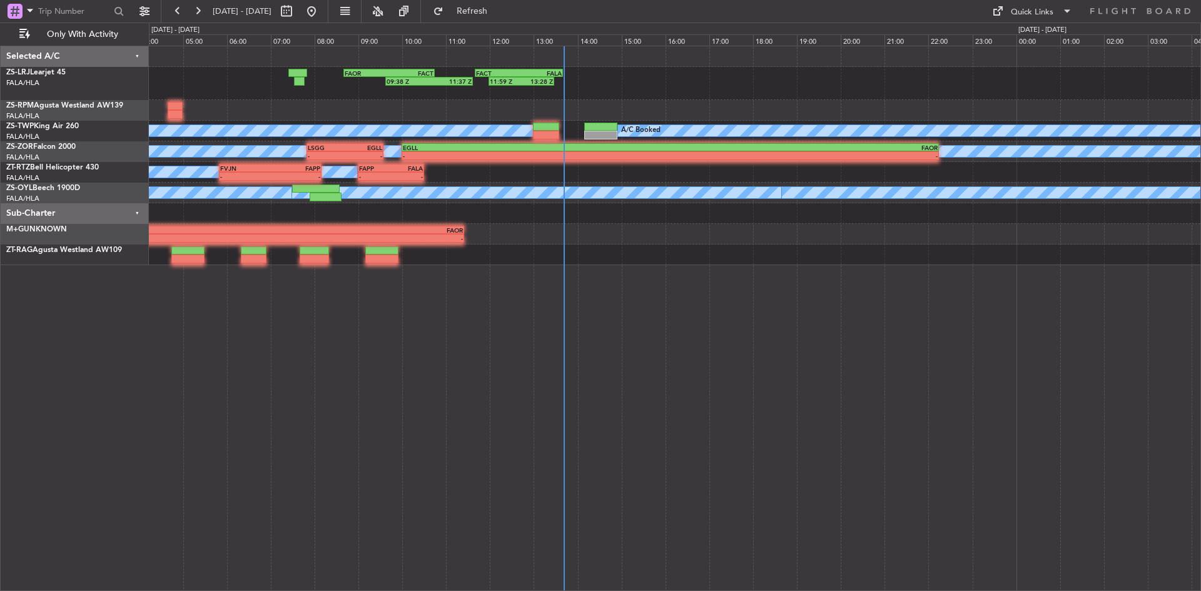
click at [512, 334] on div "FACT 11:40 Z FALA 13:40 Z 11:59 Z 13:28 Z 09:38 Z 11:37 Z FAOR 08:40 Z FACT 10:…" at bounding box center [675, 318] width 1052 height 545
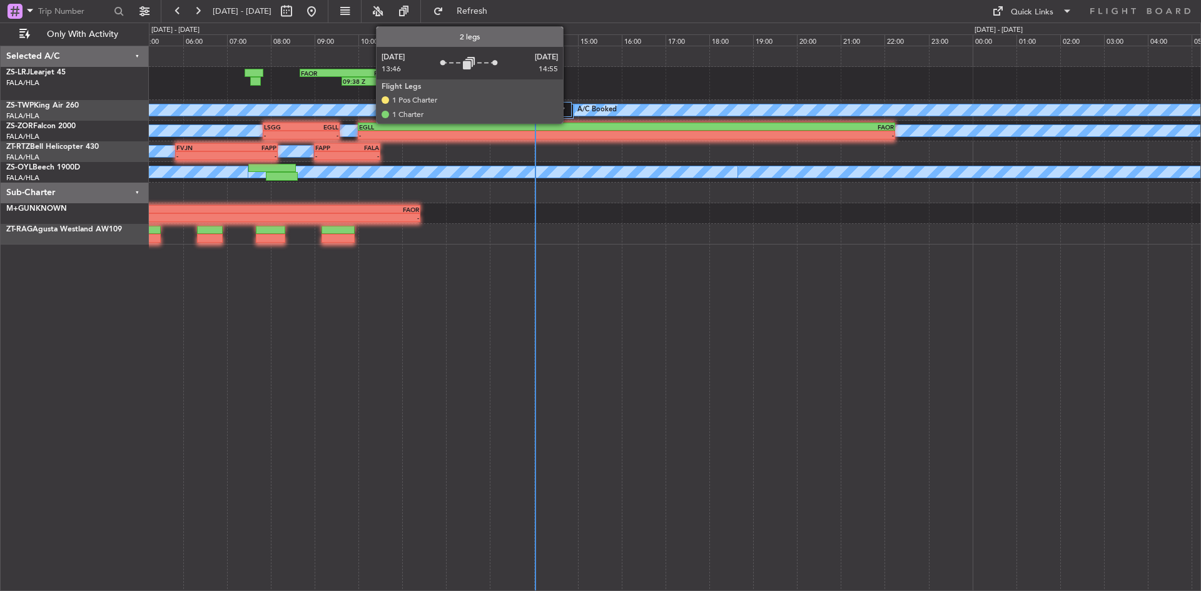
click at [569, 111] on div at bounding box center [547, 109] width 49 height 15
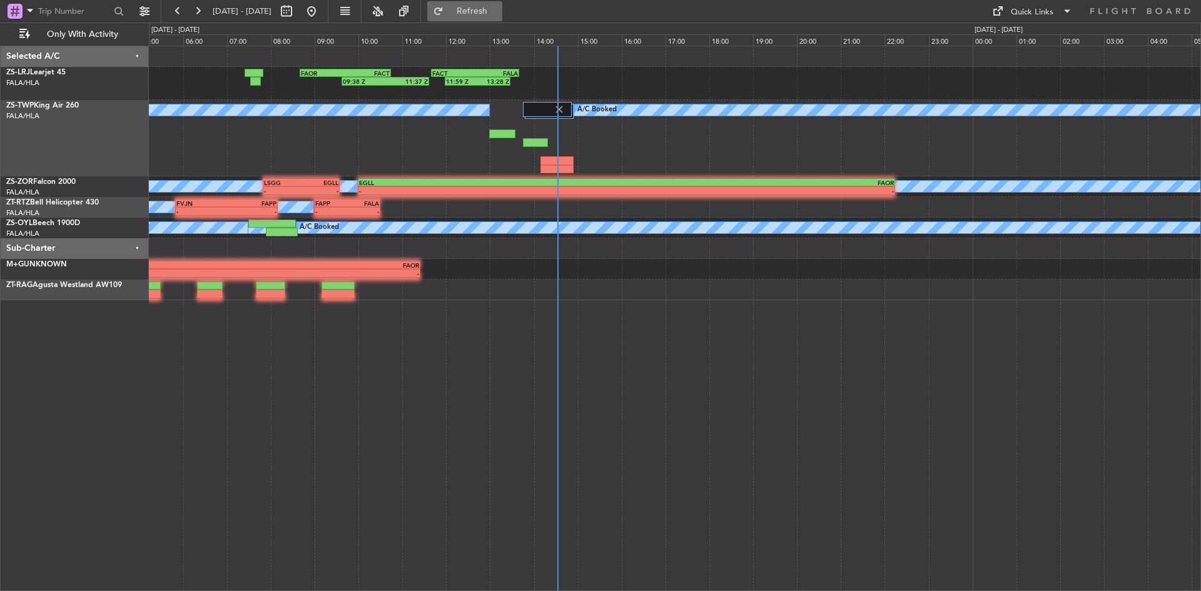
click at [499, 7] on span "Refresh" at bounding box center [472, 11] width 53 height 9
click at [196, 4] on button at bounding box center [198, 11] width 20 height 20
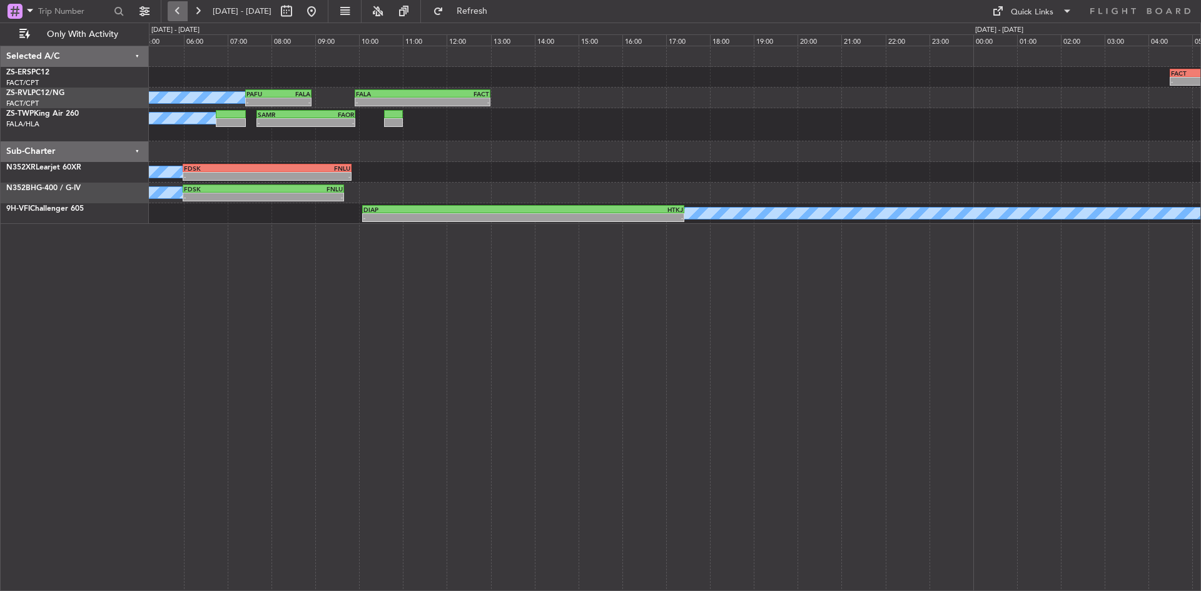
click at [182, 13] on button at bounding box center [178, 11] width 20 height 20
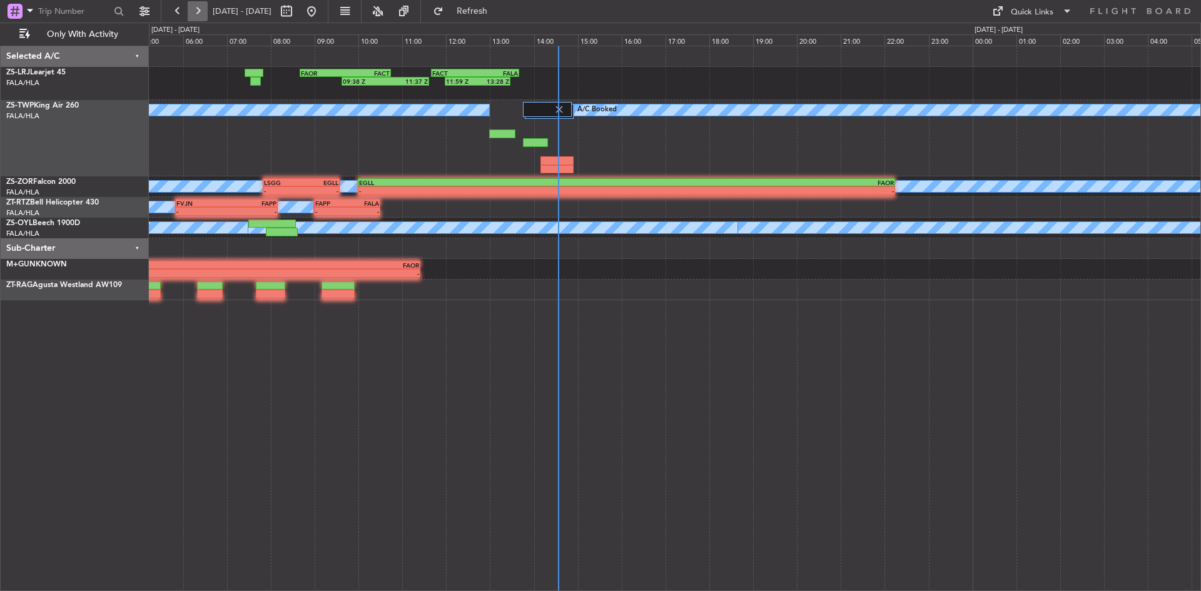
click at [201, 6] on button at bounding box center [198, 11] width 20 height 20
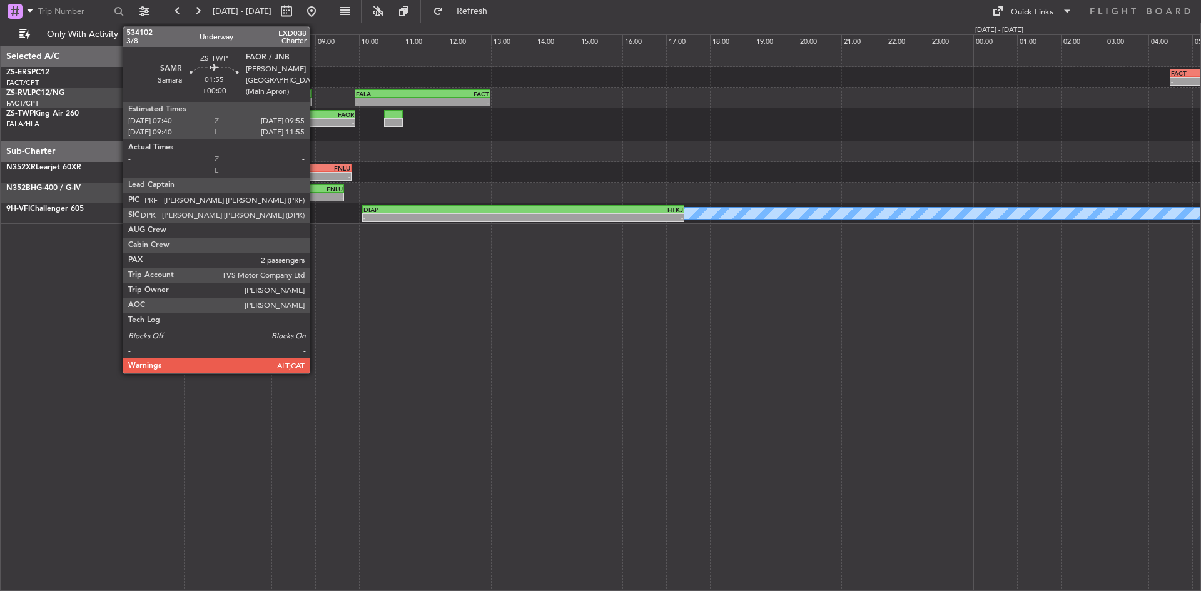
click at [315, 116] on div "FAOR" at bounding box center [330, 115] width 48 height 8
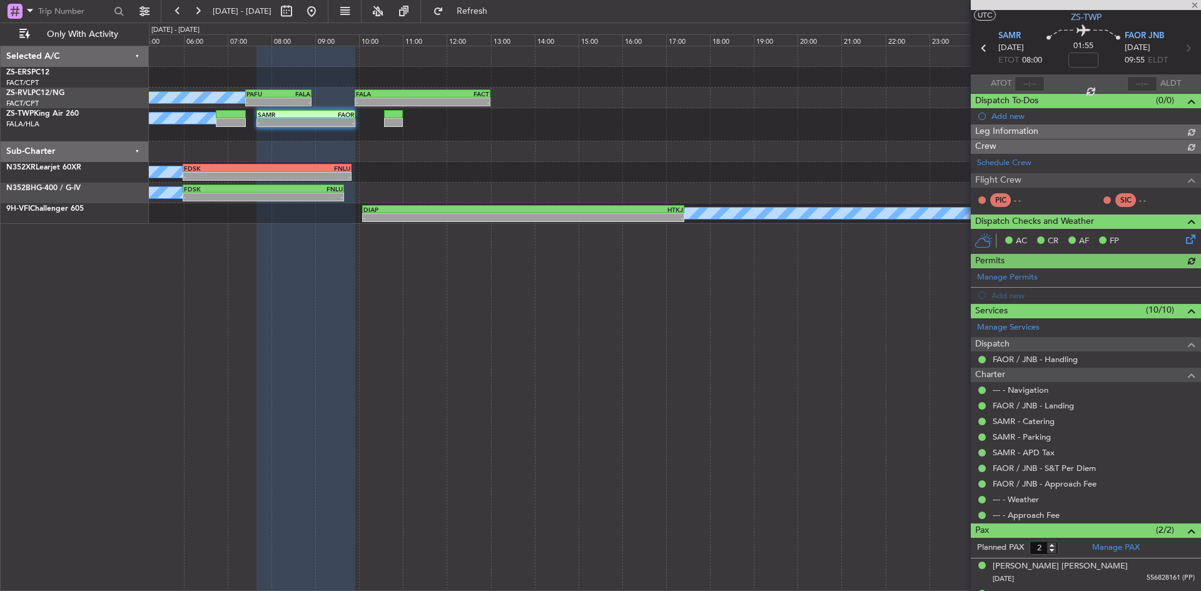
scroll to position [52, 0]
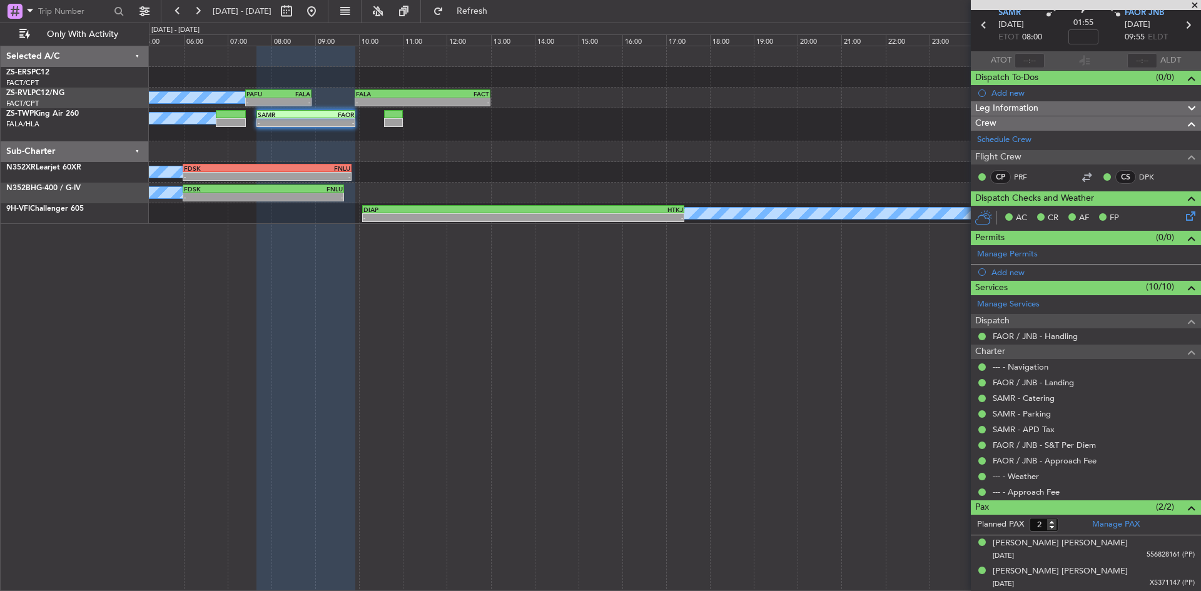
click at [1192, 6] on span at bounding box center [1195, 5] width 13 height 11
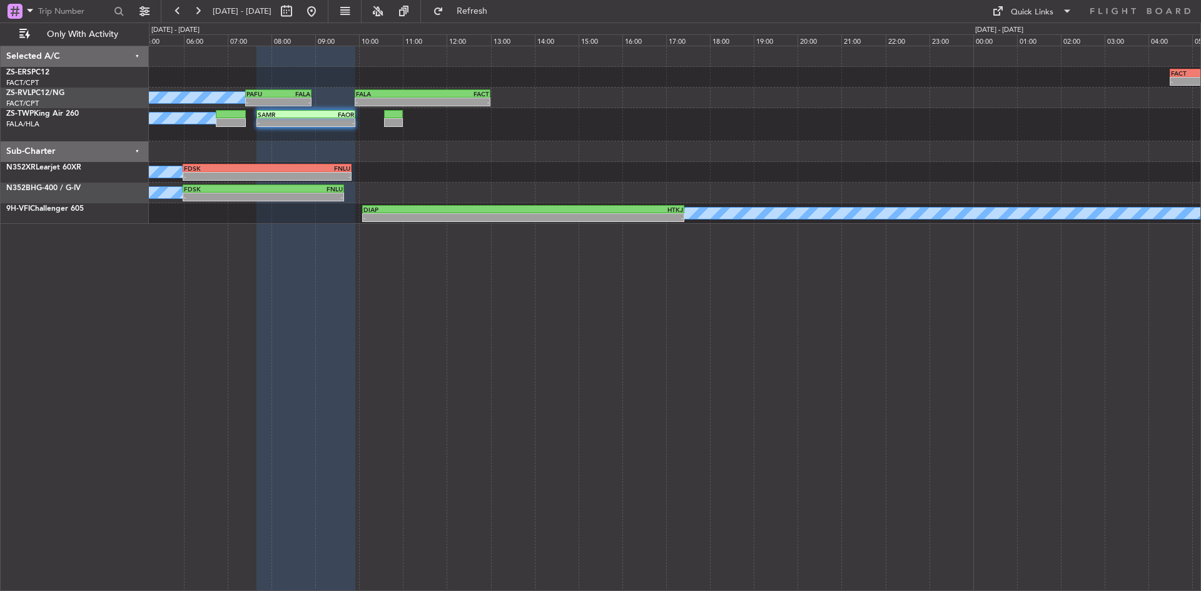
type input "0"
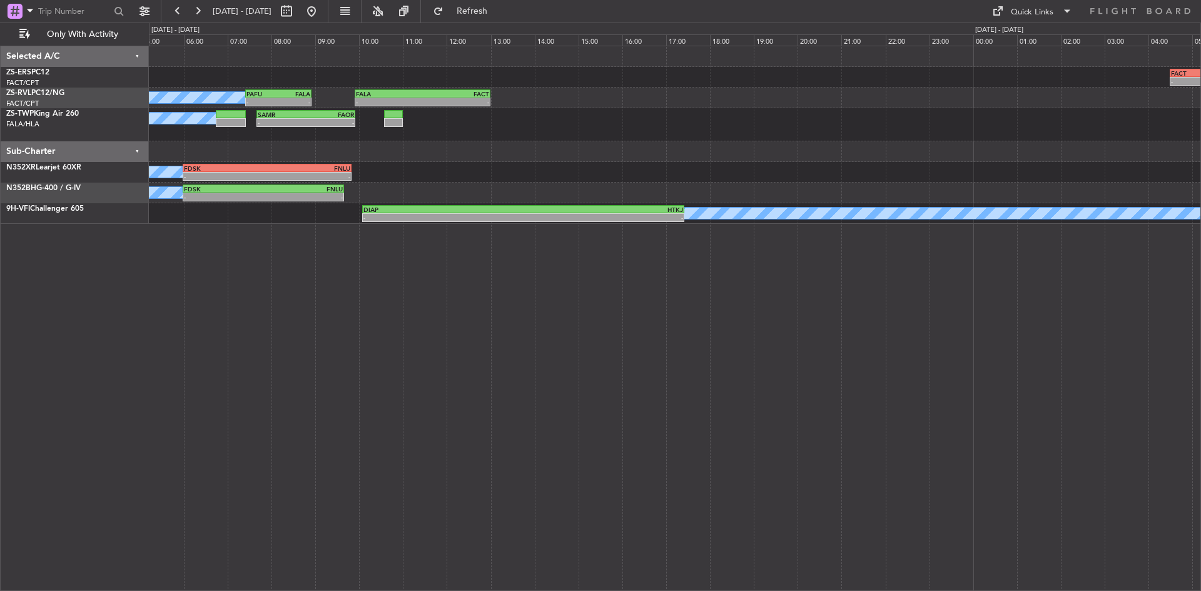
scroll to position [0, 0]
click at [167, 8] on fb-range-datepicker "[DATE] - [DATE]" at bounding box center [245, 11] width 168 height 23
click at [172, 9] on button at bounding box center [178, 11] width 20 height 20
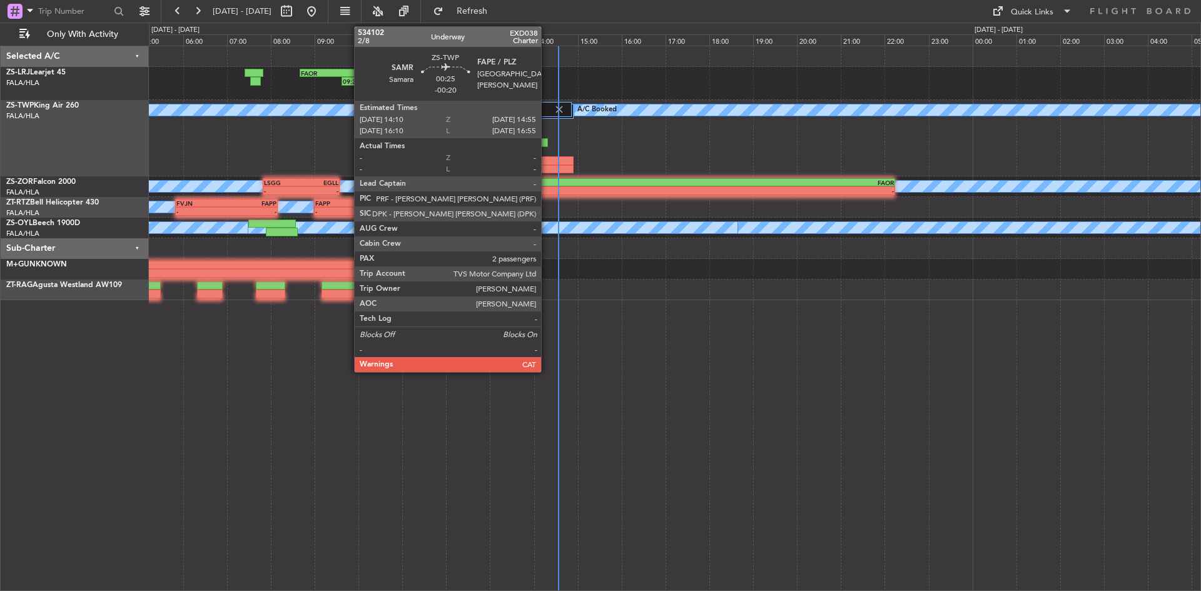
click at [547, 162] on div at bounding box center [556, 160] width 33 height 9
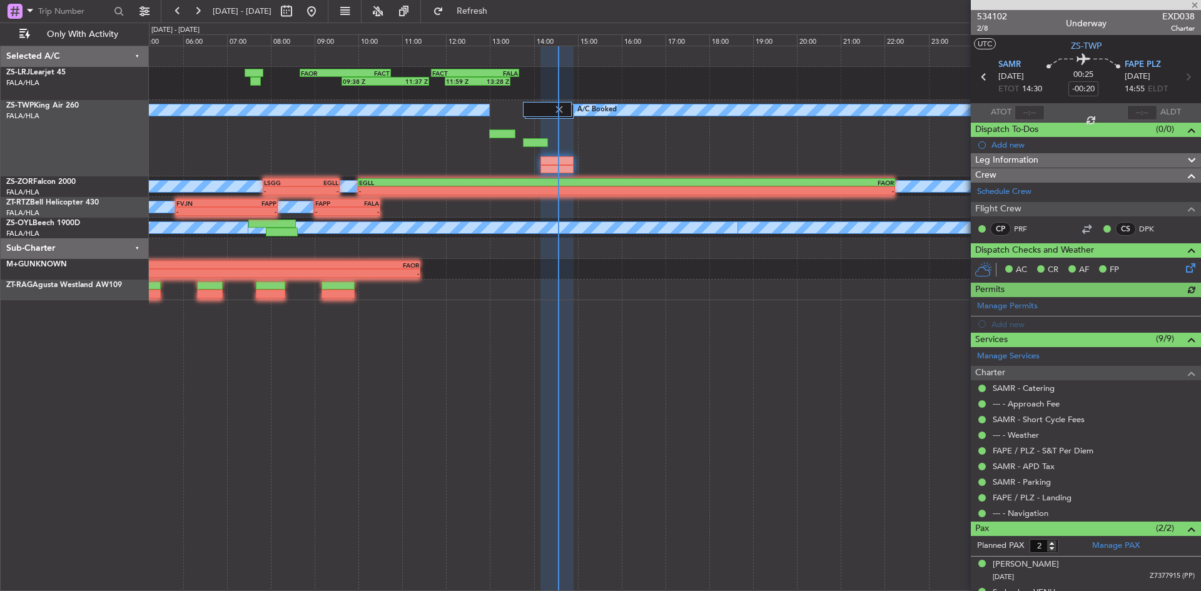
scroll to position [21, 0]
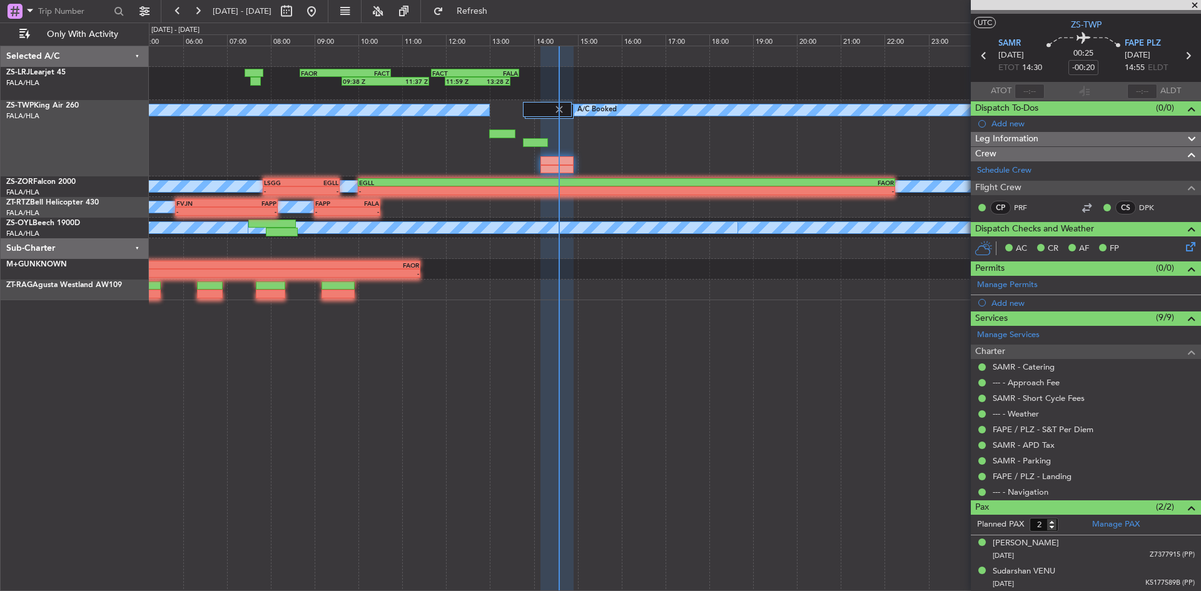
click at [1195, 4] on span at bounding box center [1195, 5] width 13 height 11
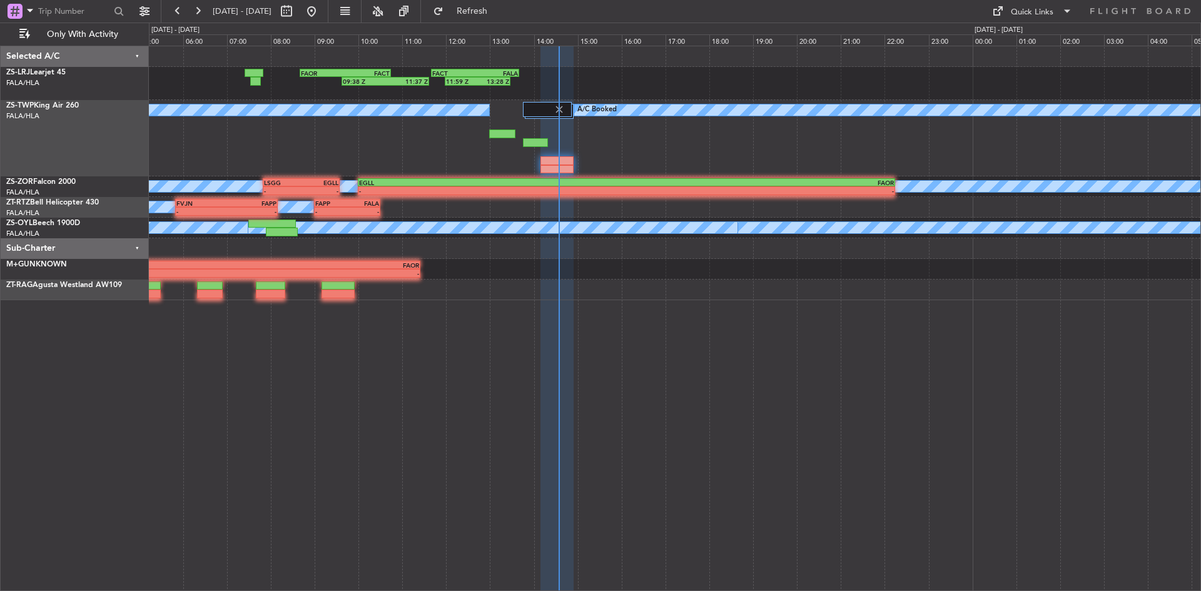
type input "0"
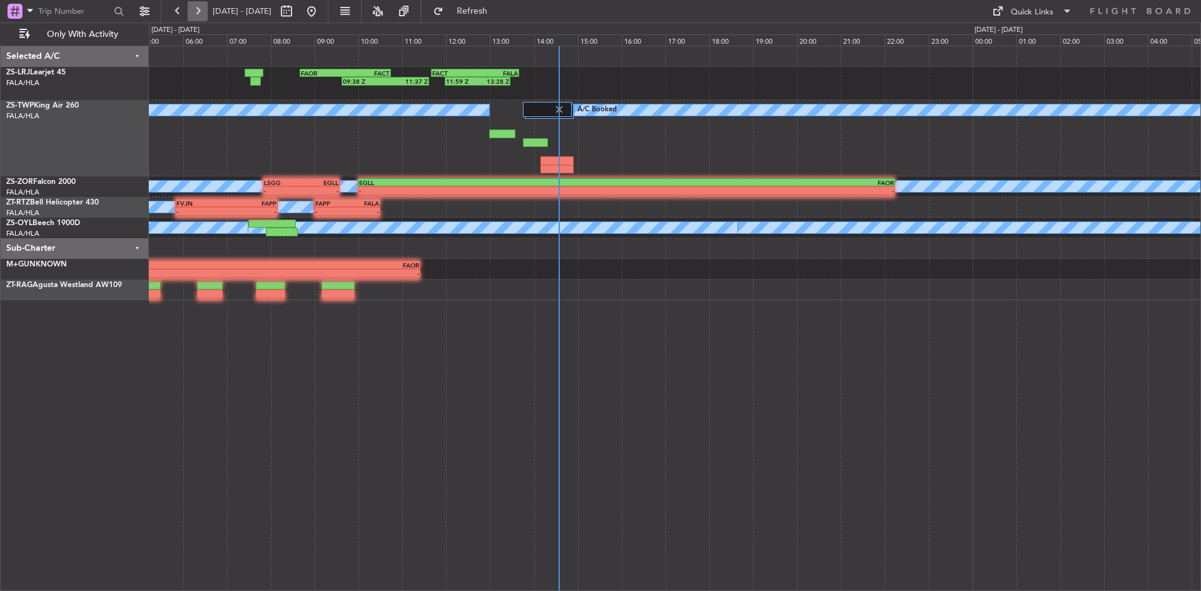
click at [201, 11] on button at bounding box center [198, 11] width 20 height 20
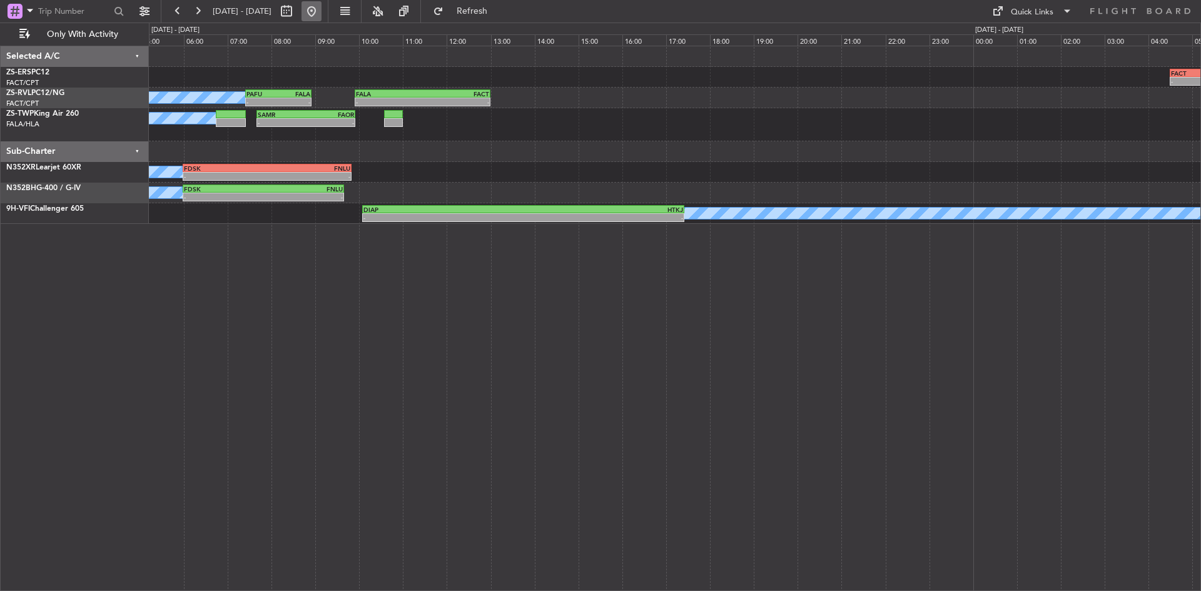
click at [322, 3] on button at bounding box center [312, 11] width 20 height 20
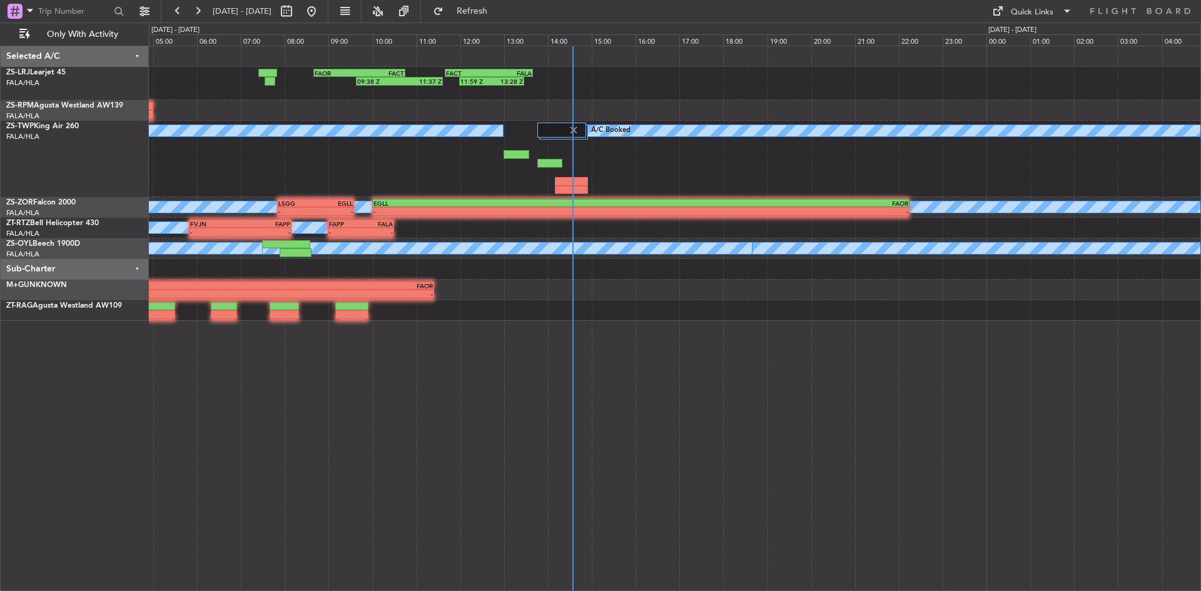
click at [246, 184] on div "A/C Booked A/C Booked - - SAMR 07:40 Z FAOR 09:55 Z" at bounding box center [675, 159] width 1052 height 76
click at [200, 18] on button at bounding box center [198, 11] width 20 height 20
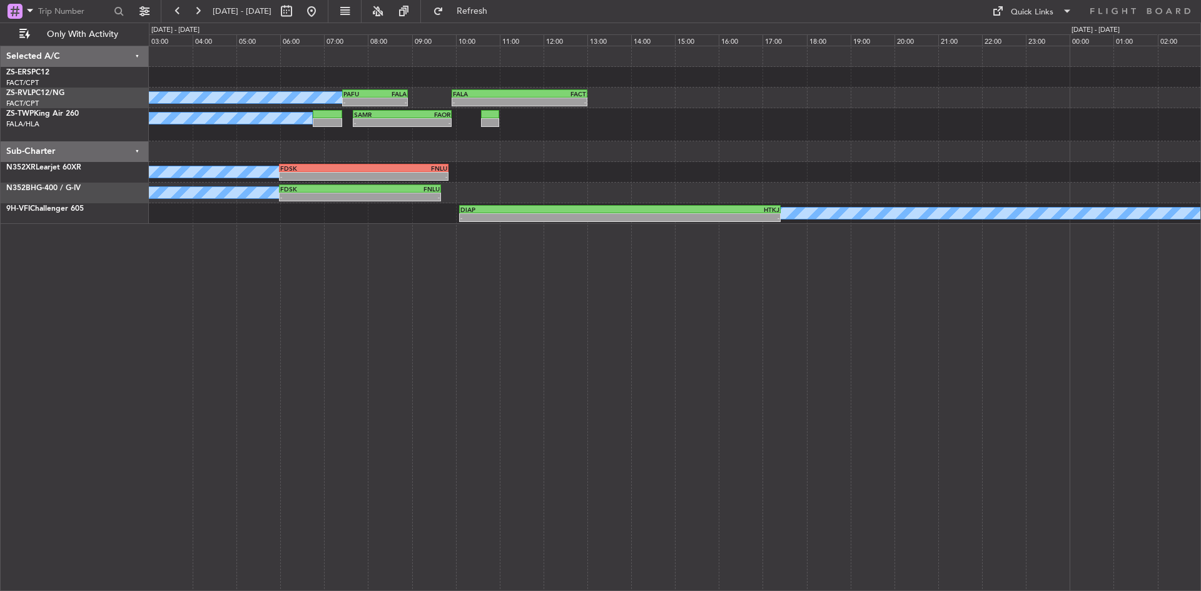
click at [338, 183] on div "FACT 04:30 Z SKAK 05:55 Z - - A/C Booked A/C Booked A/C Booked - - PAFU 07:25 Z…" at bounding box center [675, 135] width 1052 height 178
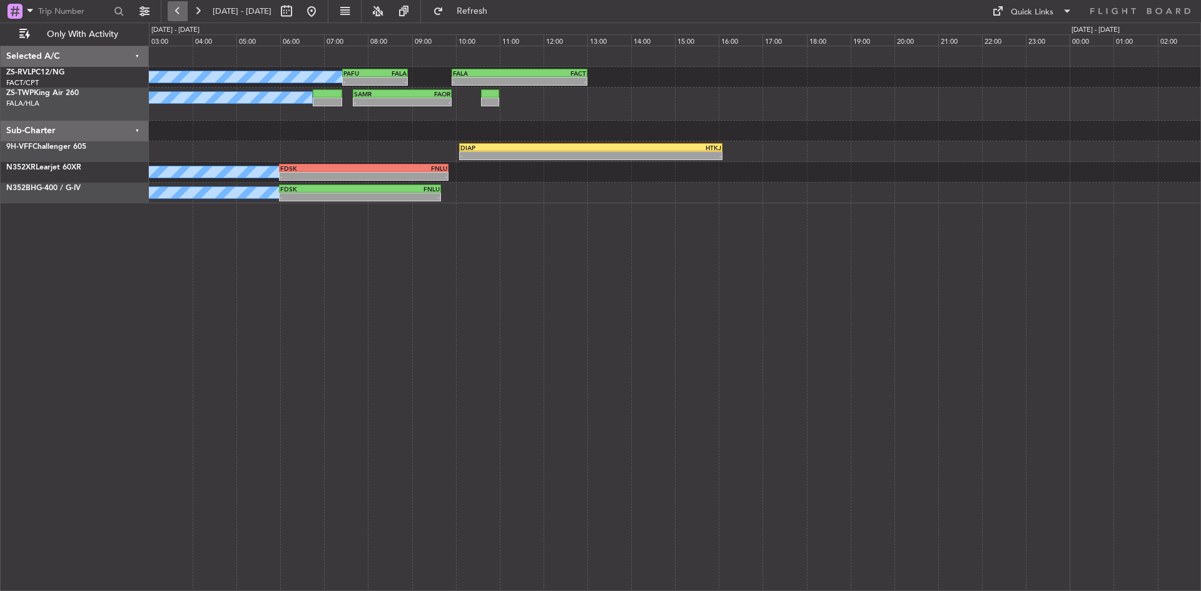
click at [173, 9] on button at bounding box center [178, 11] width 20 height 20
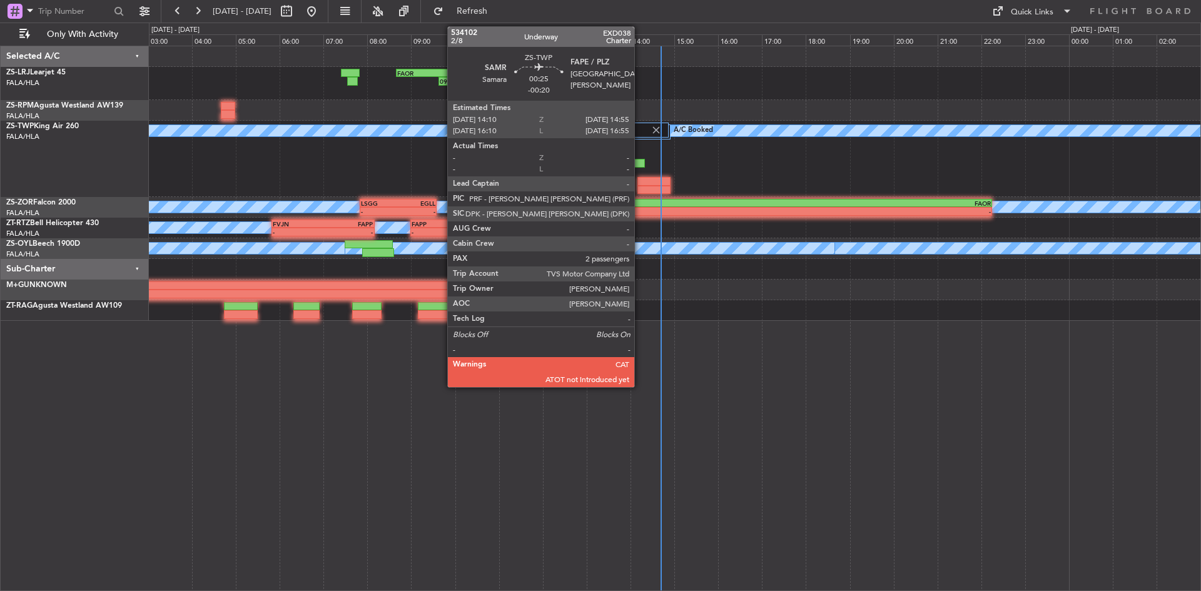
click at [640, 187] on div at bounding box center [653, 190] width 33 height 9
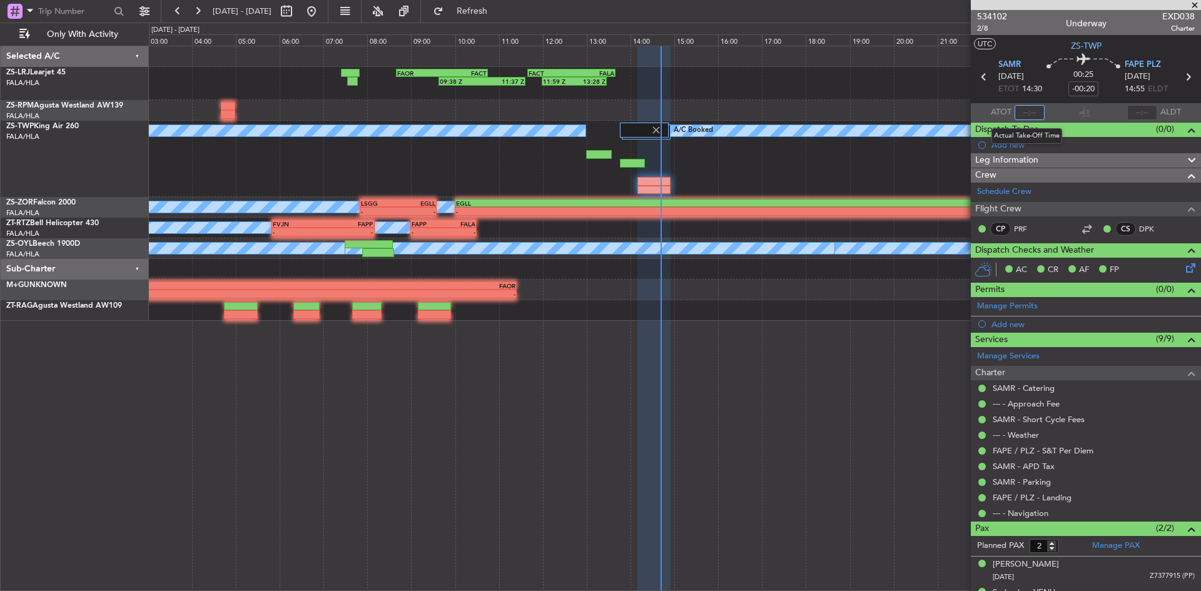
click at [1025, 114] on input "text" at bounding box center [1030, 112] width 30 height 15
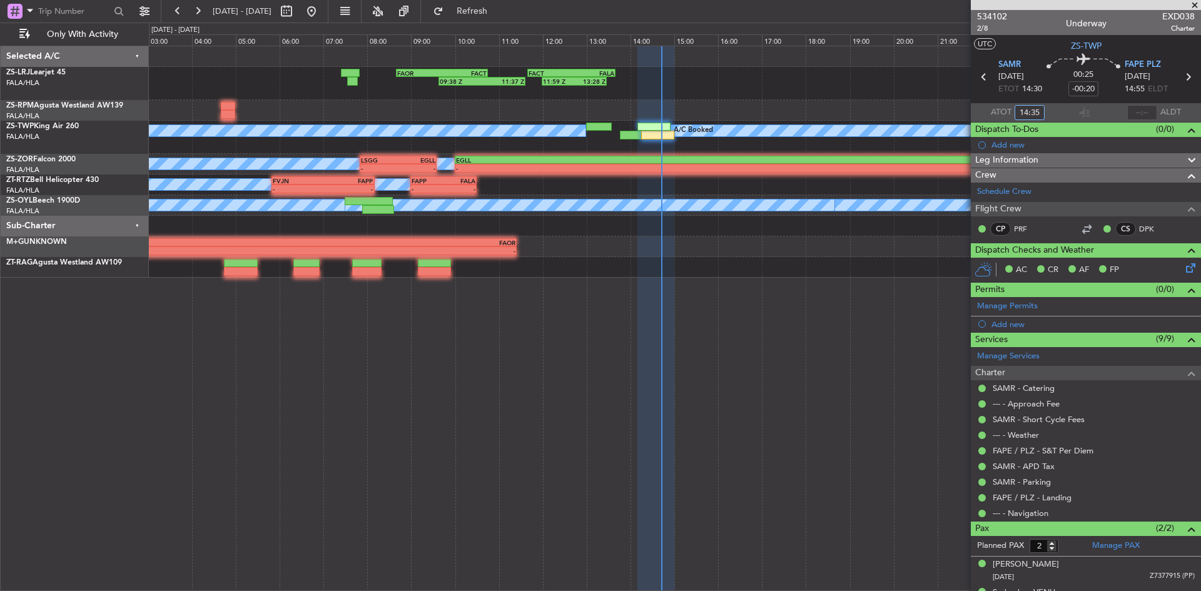
type input "14:35"
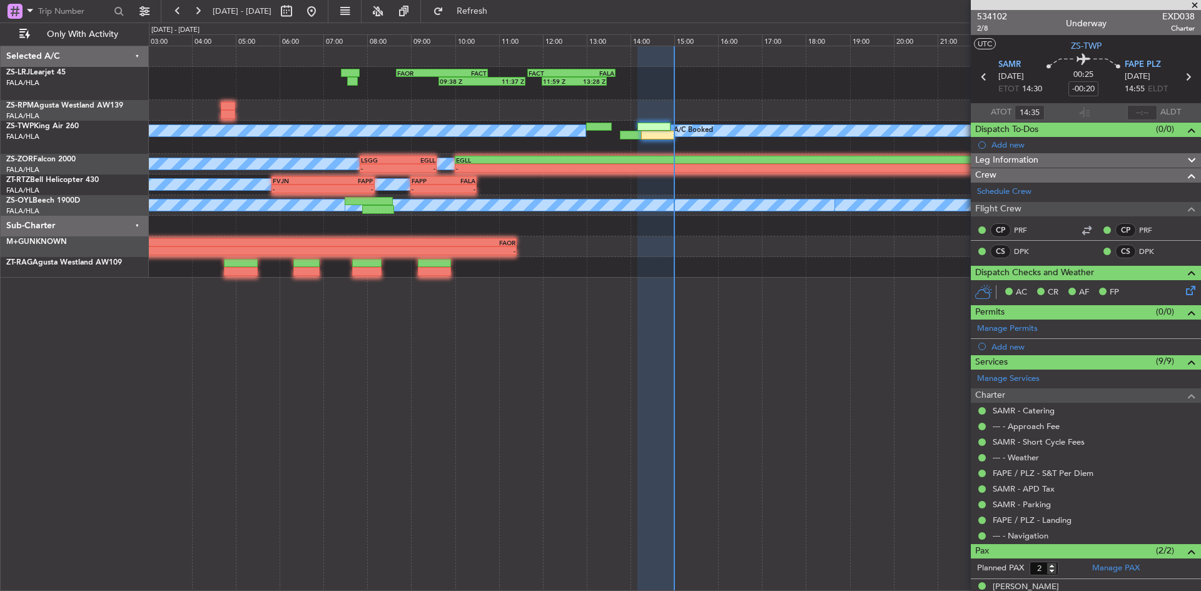
click at [1194, 3] on span at bounding box center [1195, 5] width 13 height 11
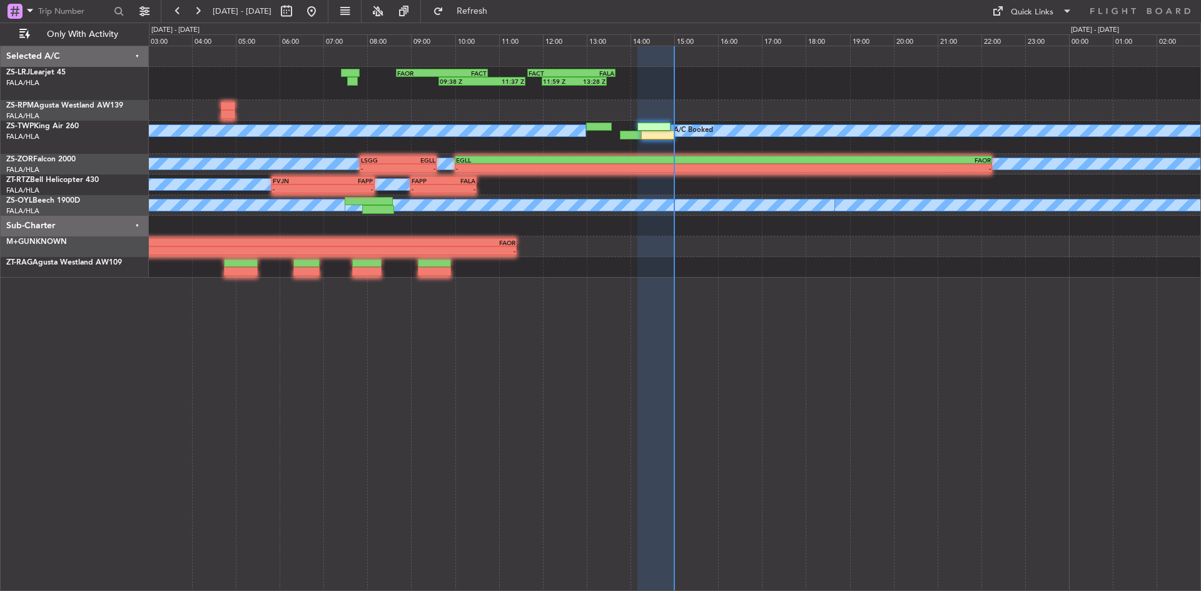
type input "0"
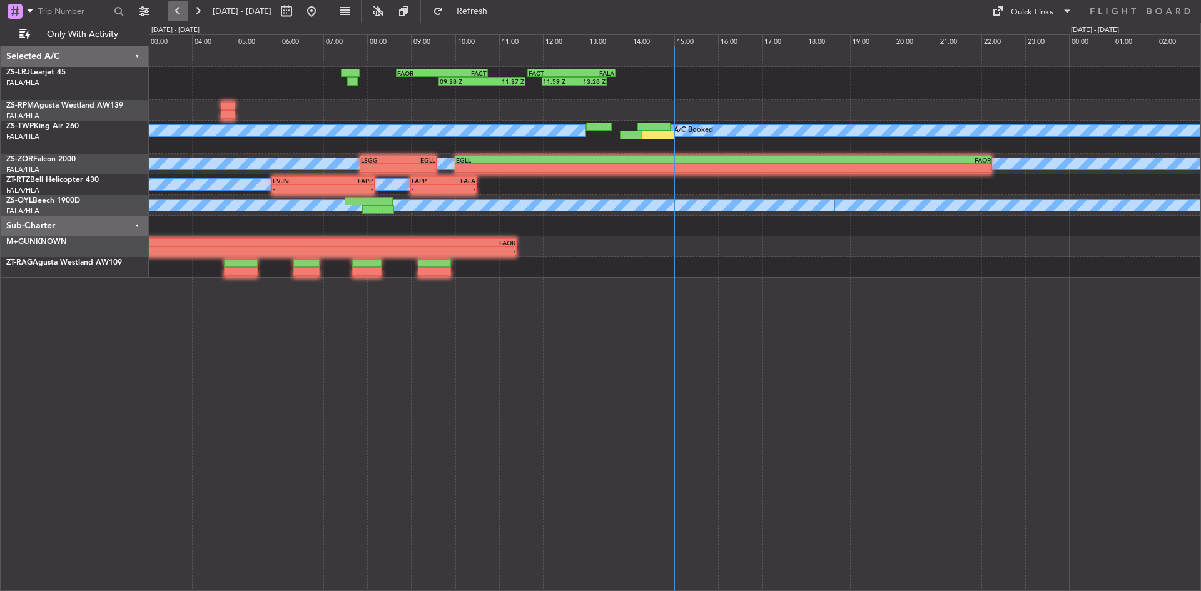
click at [174, 3] on button at bounding box center [178, 11] width 20 height 20
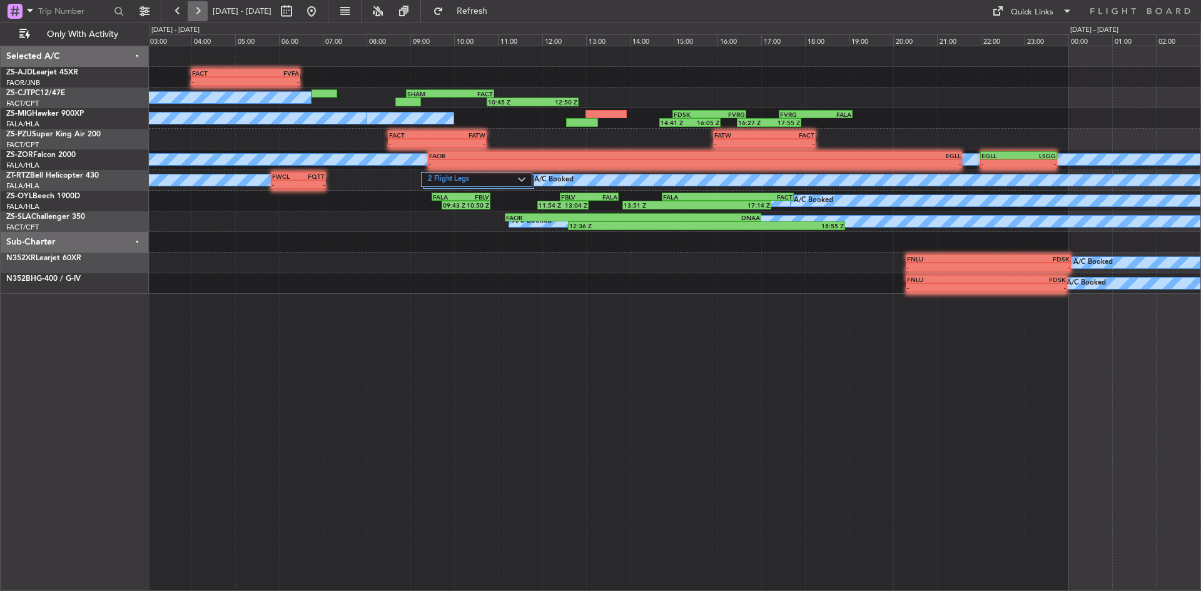
click at [200, 12] on button at bounding box center [198, 11] width 20 height 20
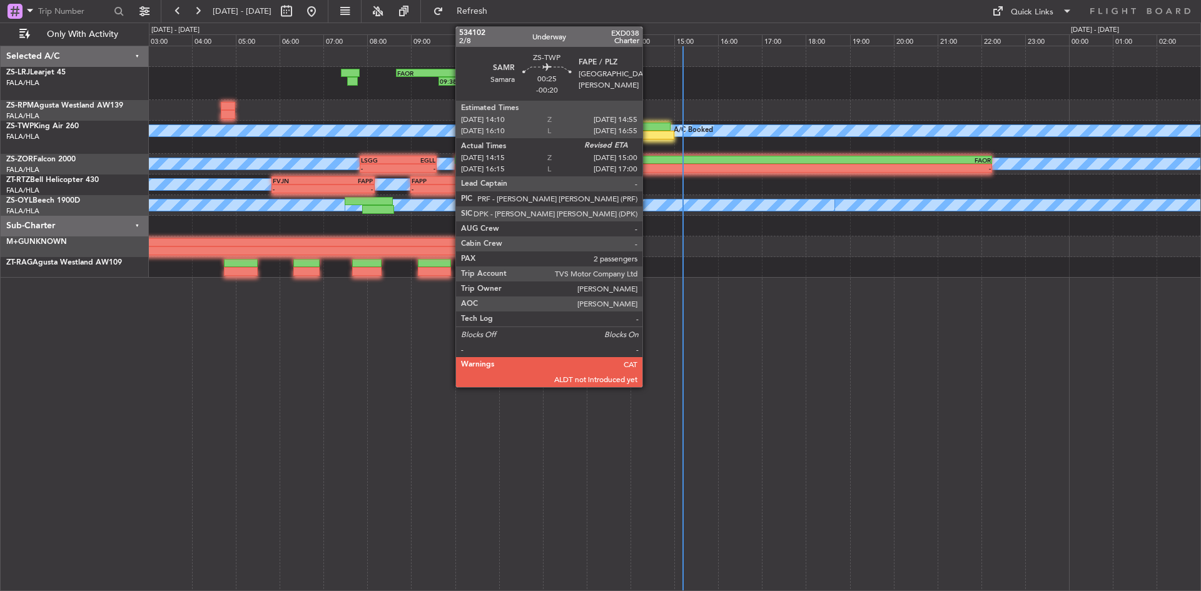
click at [649, 133] on div at bounding box center [657, 135] width 33 height 9
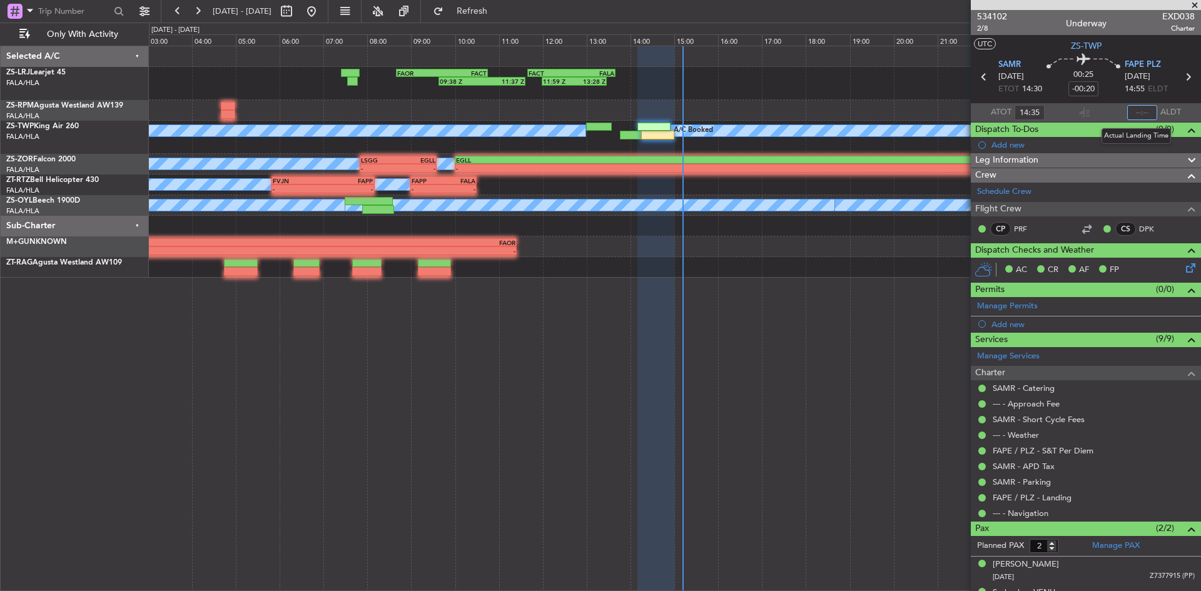
click at [1137, 110] on input "text" at bounding box center [1142, 112] width 30 height 15
type input "15:02"
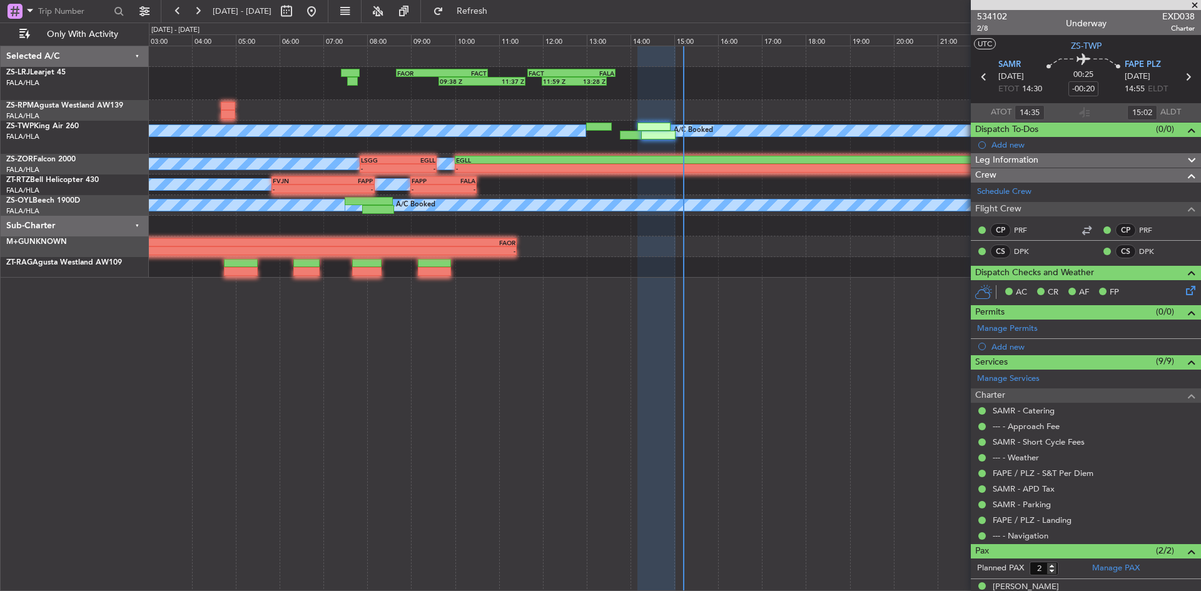
click at [1193, 4] on span at bounding box center [1195, 5] width 13 height 11
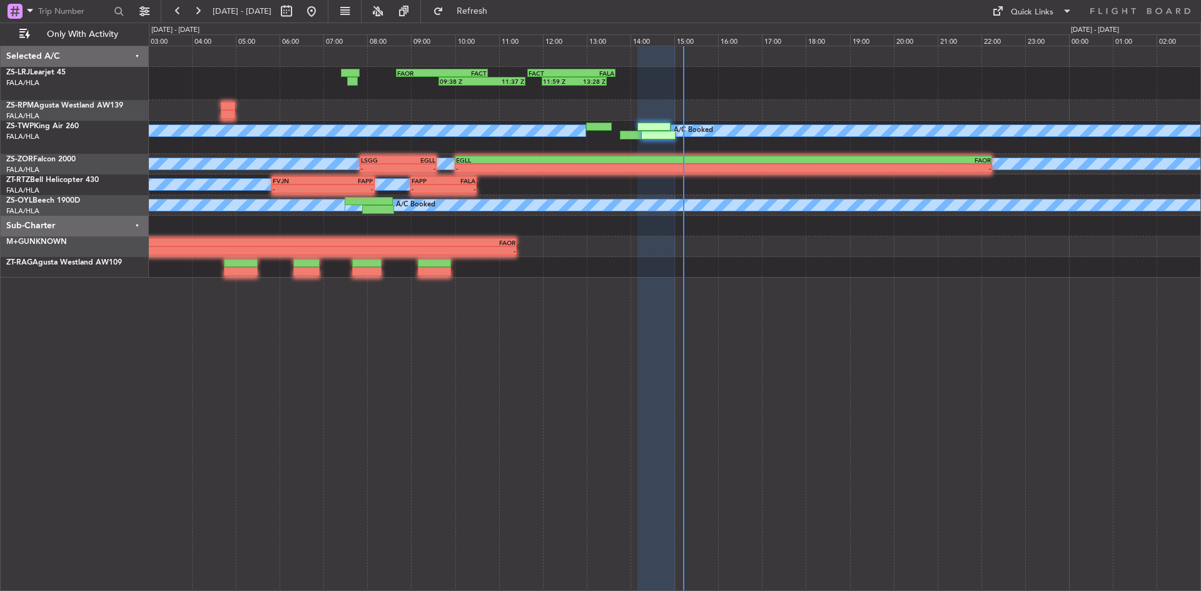
type input "0"
